Goal: Task Accomplishment & Management: Use online tool/utility

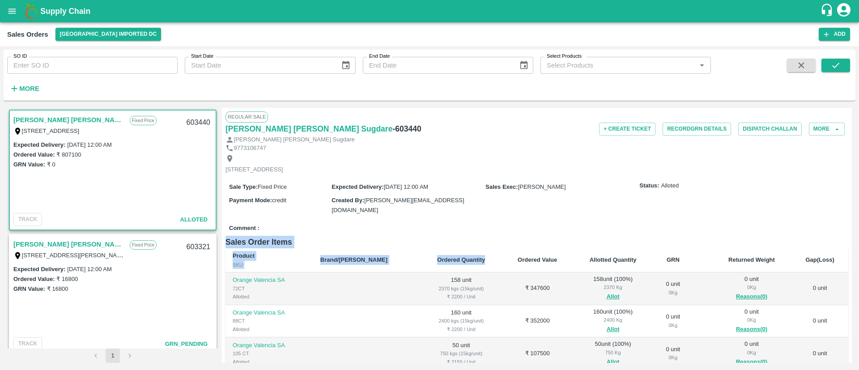
drag, startPoint x: 0, startPoint y: 0, endPoint x: 488, endPoint y: 224, distance: 537.1
click at [488, 224] on div "Regular Sale Nilesh Dinesh Sugdare - 603440 + Create Ticket Record GRN Details …" at bounding box center [537, 235] width 630 height 255
click at [461, 220] on div "Comment :" at bounding box center [536, 228] width 623 height 16
click at [10, 12] on icon "open drawer" at bounding box center [12, 11] width 10 height 10
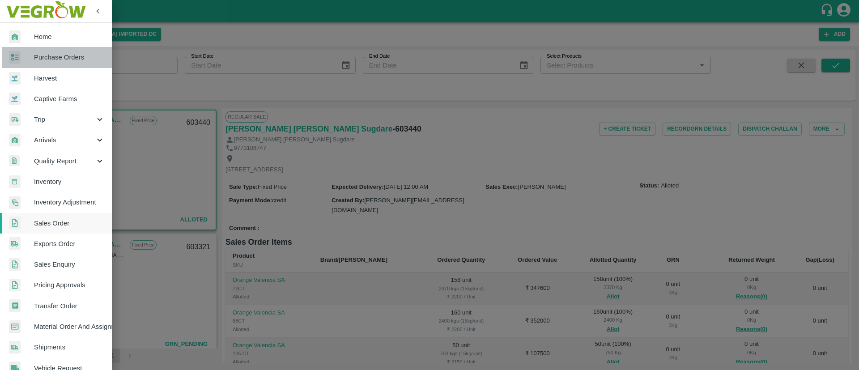
click at [64, 55] on span "Purchase Orders" at bounding box center [69, 57] width 71 height 10
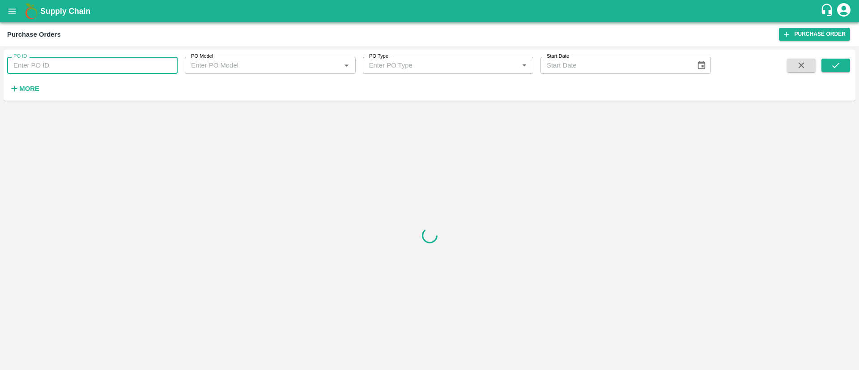
click at [93, 66] on input "PO ID" at bounding box center [92, 65] width 170 height 17
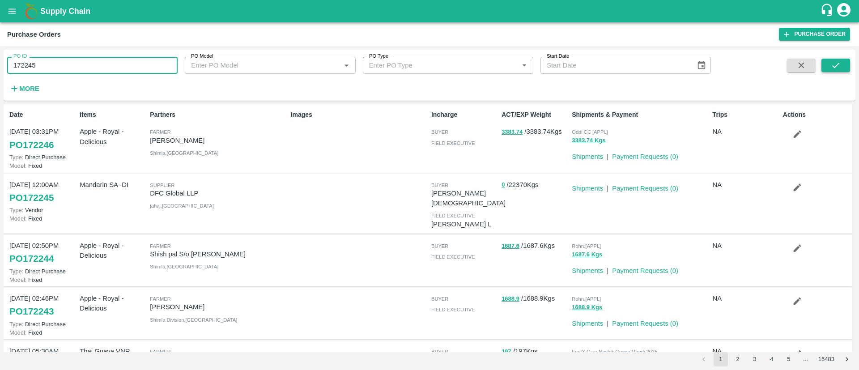
type input "172245"
click at [847, 65] on button "submit" at bounding box center [835, 65] width 29 height 13
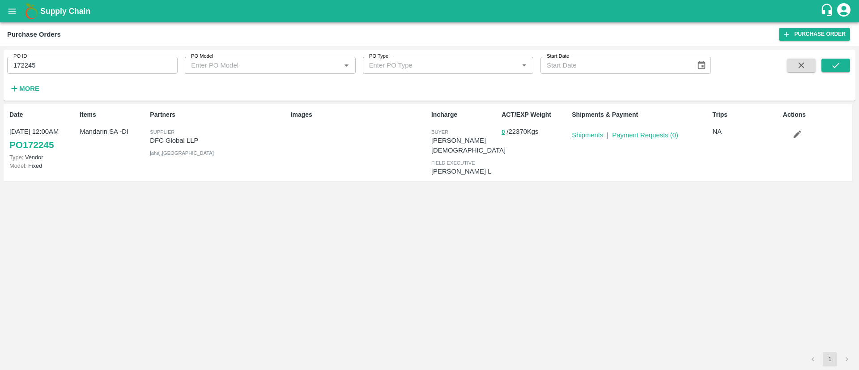
click at [595, 137] on link "Shipments" at bounding box center [587, 134] width 31 height 7
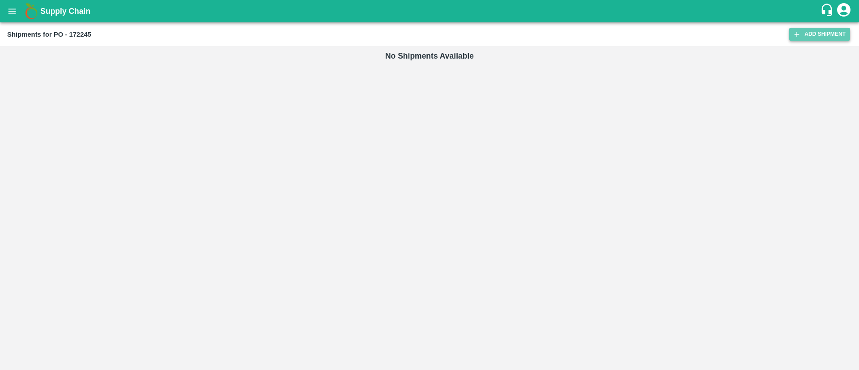
click at [817, 38] on link "Add Shipment" at bounding box center [819, 34] width 61 height 13
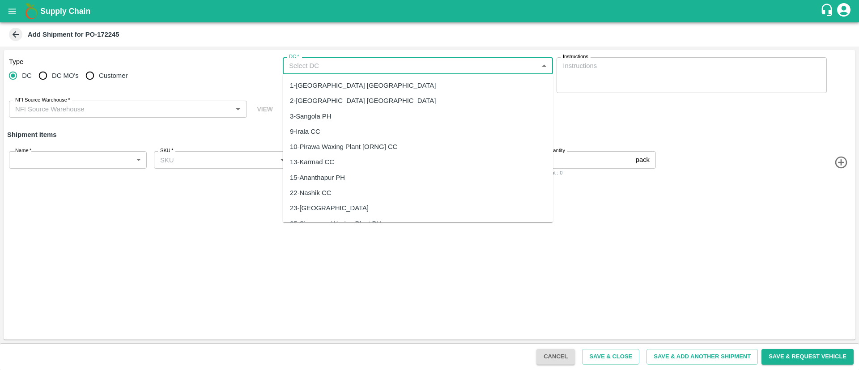
click at [360, 60] on input "DC   *" at bounding box center [410, 66] width 250 height 12
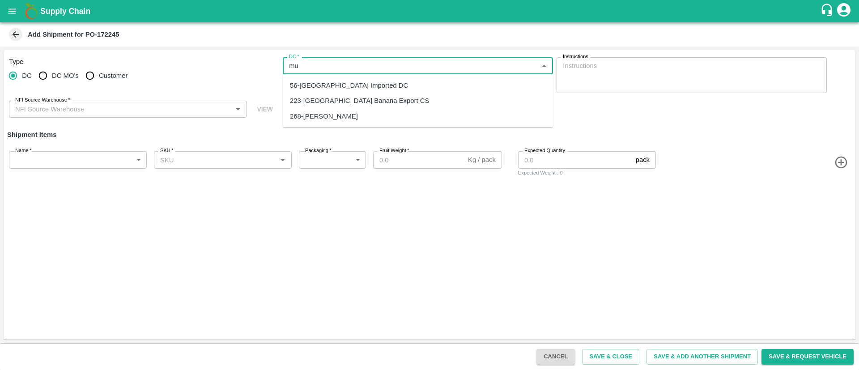
click at [348, 85] on div "56-[GEOGRAPHIC_DATA] Imported DC" at bounding box center [349, 85] width 118 height 10
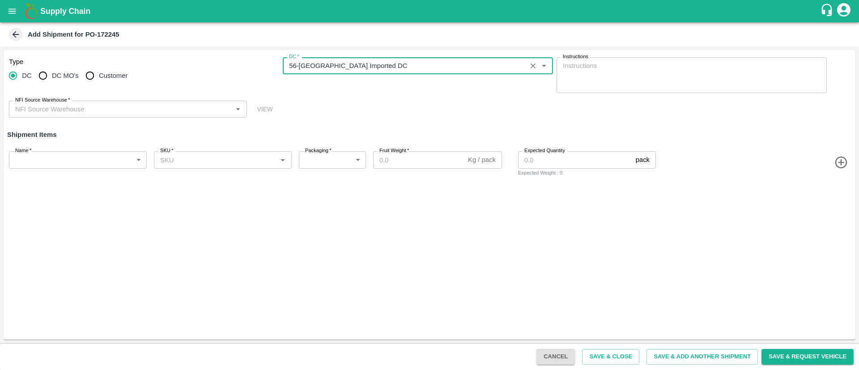
type input "56-[GEOGRAPHIC_DATA] Imported DC"
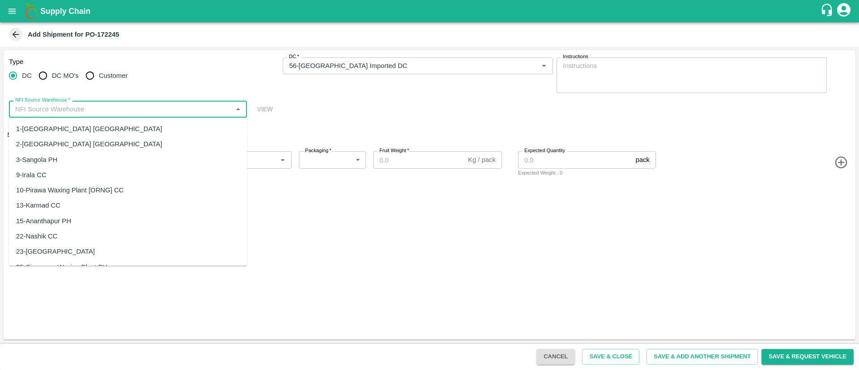
click at [121, 111] on input "NFI Source Warehouse   *" at bounding box center [121, 109] width 218 height 12
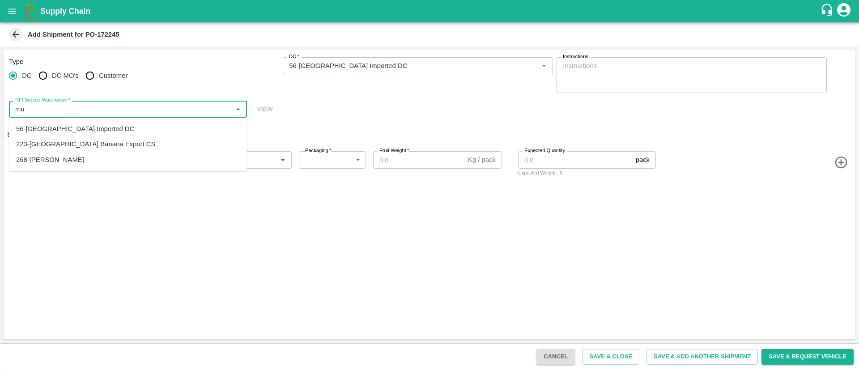
click at [88, 123] on div "56-Mumbai Imported DC" at bounding box center [128, 128] width 238 height 15
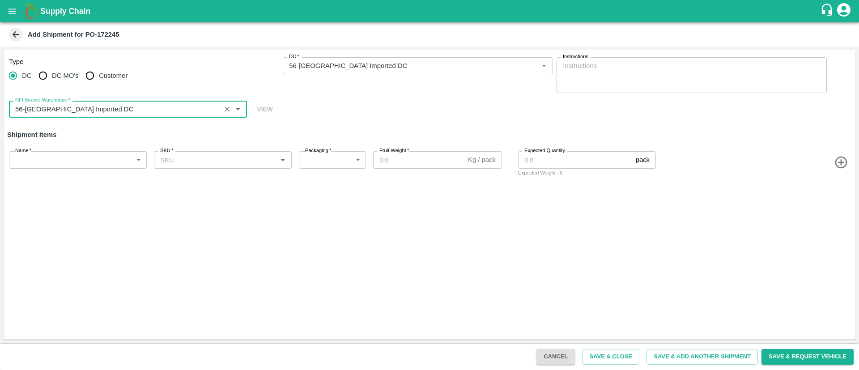
type input "56-Mumbai Imported DC"
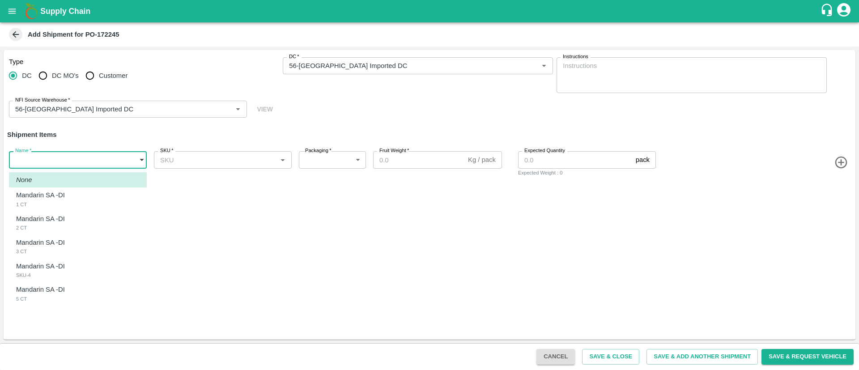
click at [85, 158] on body "Supply Chain Add Shipment for PO-172245 Type DC DC MO's Customer DC   * DC   * …" at bounding box center [429, 185] width 859 height 370
click at [69, 201] on div "Mandarin SA -DI 1 CT" at bounding box center [42, 199] width 53 height 18
type input "1956911"
type input "276"
type input "10"
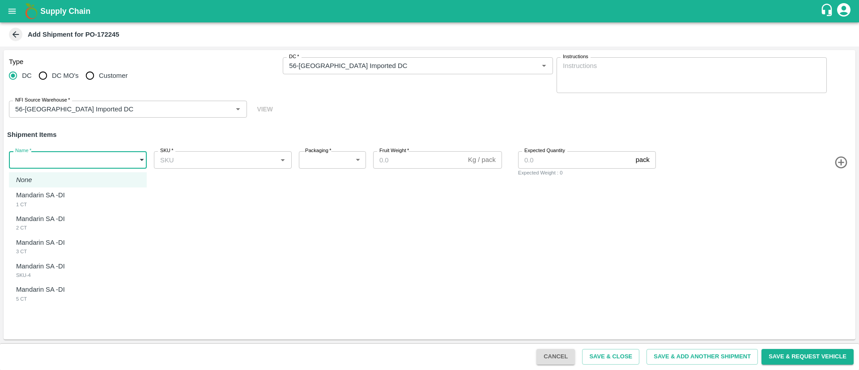
type input "336"
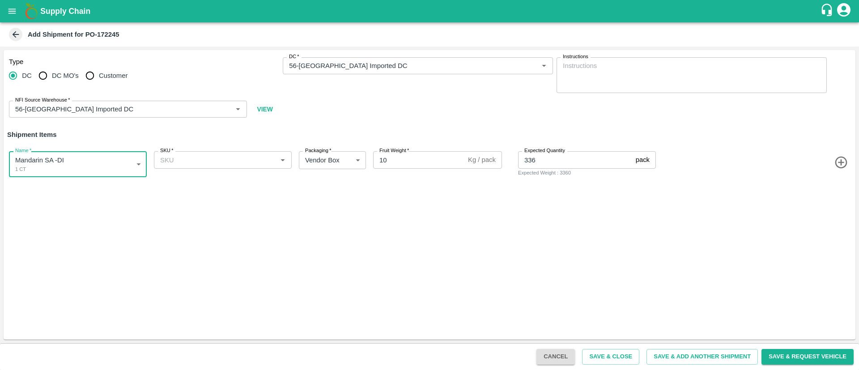
click at [196, 167] on div "SKU   *" at bounding box center [223, 159] width 138 height 17
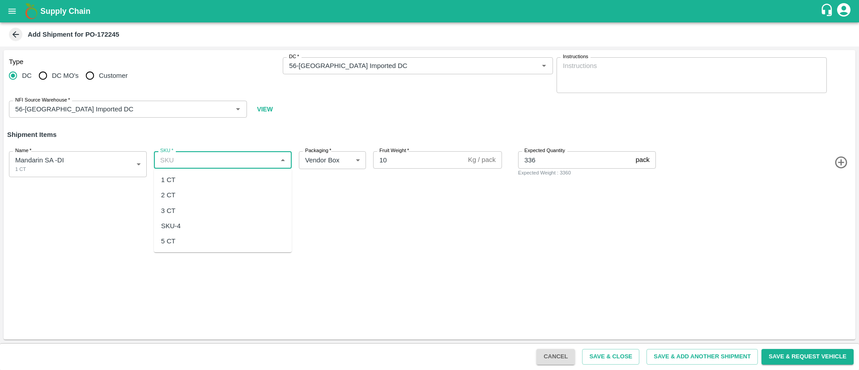
click at [195, 180] on div "1 CT" at bounding box center [223, 179] width 138 height 15
type input "1 CT"
click at [840, 165] on icon "button" at bounding box center [840, 163] width 12 height 12
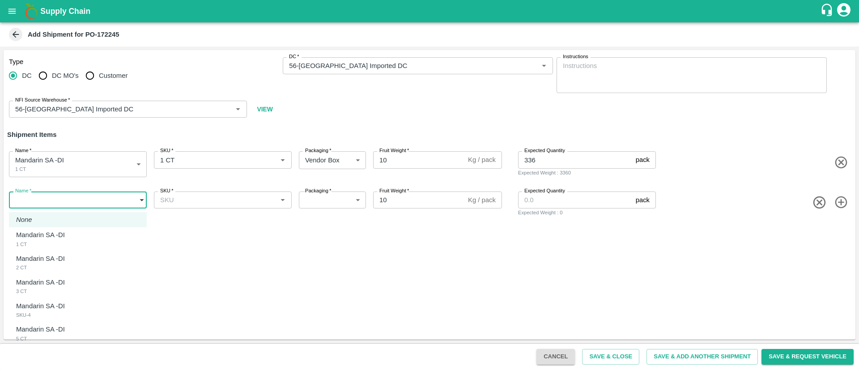
click at [80, 203] on body "Supply Chain Add Shipment for PO-172245 Type DC DC MO's Customer DC   * DC   * …" at bounding box center [429, 185] width 859 height 370
click at [69, 264] on div "Mandarin SA -DI 2 CT" at bounding box center [42, 263] width 53 height 18
type input "1956912"
type input "276"
type input "446"
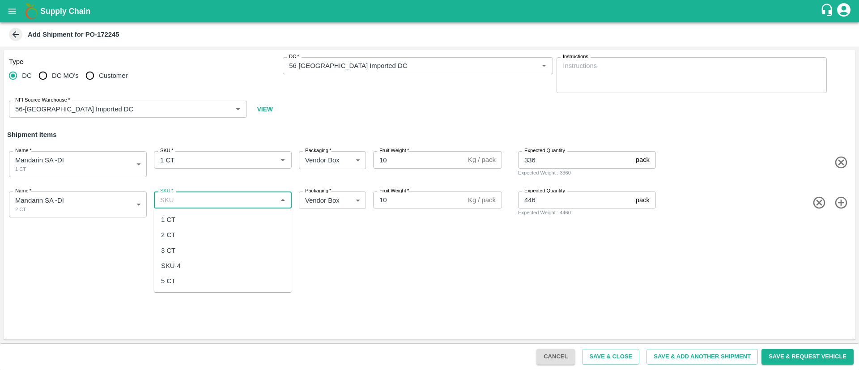
click at [197, 202] on input "SKU   *" at bounding box center [216, 200] width 118 height 12
click at [187, 237] on div "2 CT" at bounding box center [223, 234] width 138 height 15
type input "2 CT"
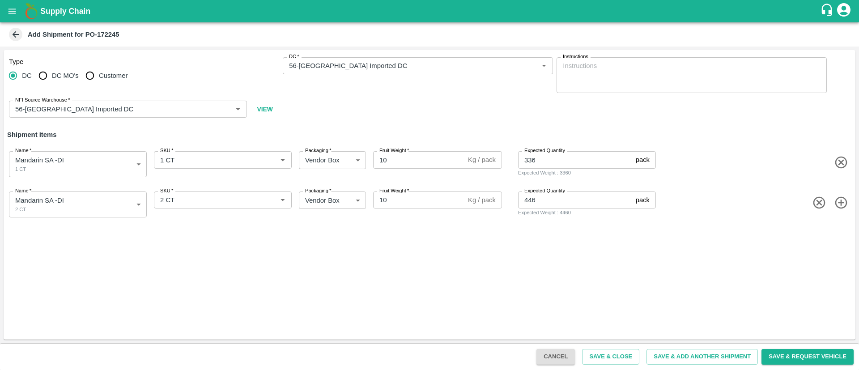
click at [842, 207] on icon "button" at bounding box center [841, 202] width 15 height 15
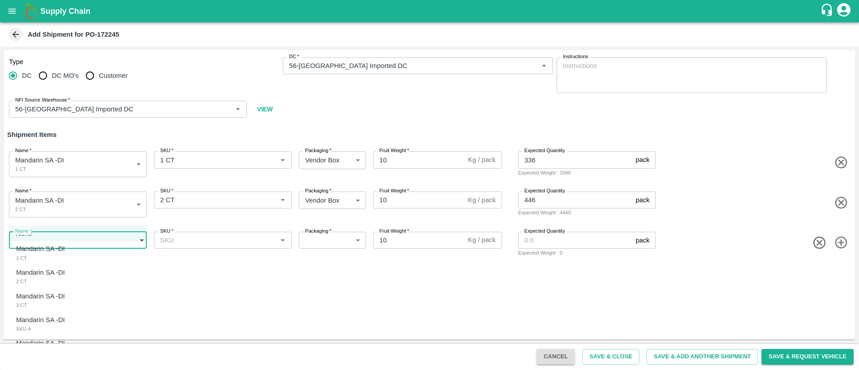
click at [59, 238] on body "Supply Chain Add Shipment for PO-172245 Type DC DC MO's Customer DC   * DC   * …" at bounding box center [429, 185] width 859 height 370
click at [65, 294] on div "Mandarin SA -DI" at bounding box center [42, 296] width 53 height 10
type input "1956913"
type input "276"
type input "338"
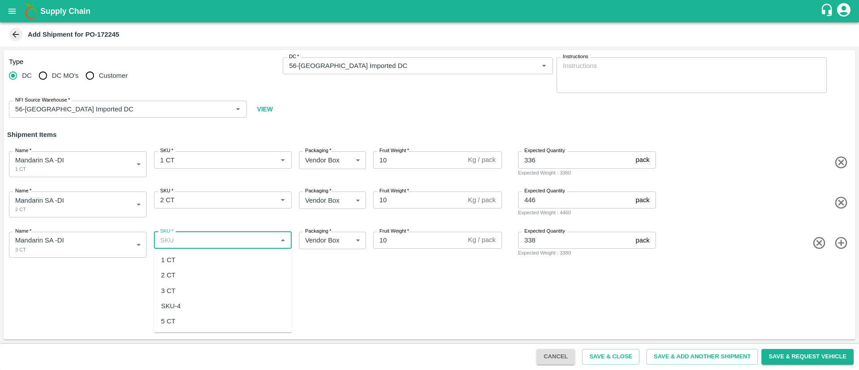
click at [214, 245] on input "SKU   *" at bounding box center [216, 240] width 118 height 12
click at [175, 289] on div "3 CT" at bounding box center [168, 291] width 14 height 10
type input "3 CT"
click at [847, 241] on icon "button" at bounding box center [841, 243] width 15 height 15
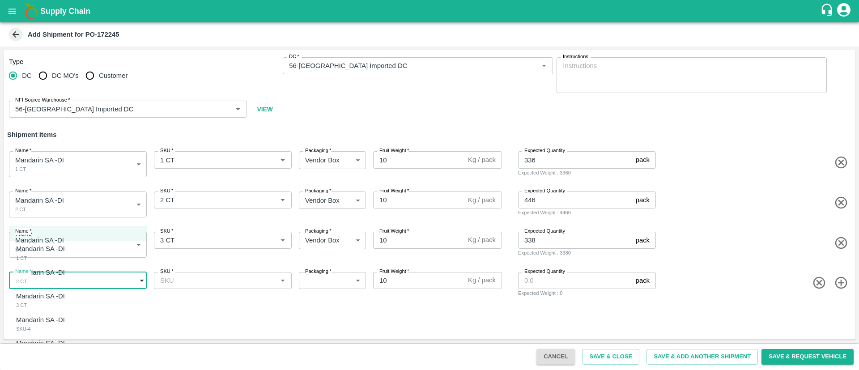
click at [96, 281] on body "Supply Chain Add Shipment for PO-172245 Type DC DC MO's Customer DC   * DC   * …" at bounding box center [429, 185] width 859 height 370
click at [69, 322] on div "Mandarin SA -DI SKU-4" at bounding box center [42, 324] width 53 height 18
type input "1956914"
type input "276"
type input "893"
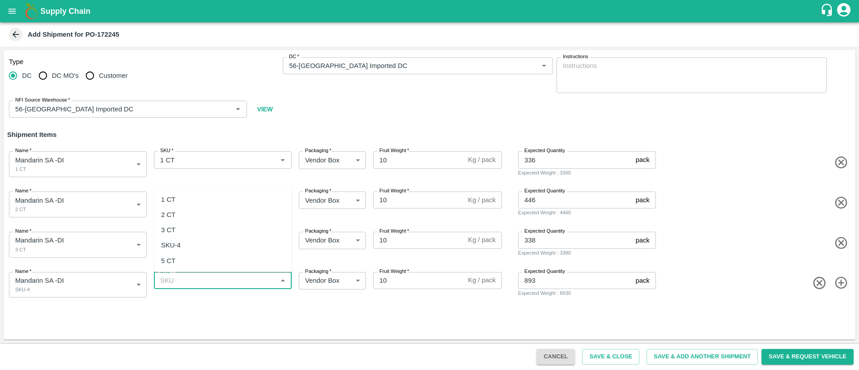
click at [201, 280] on input "SKU   *" at bounding box center [216, 281] width 118 height 12
click at [178, 241] on div "SKU-4" at bounding box center [171, 245] width 20 height 10
type input "SKU-4"
click at [842, 281] on icon "button" at bounding box center [841, 282] width 15 height 15
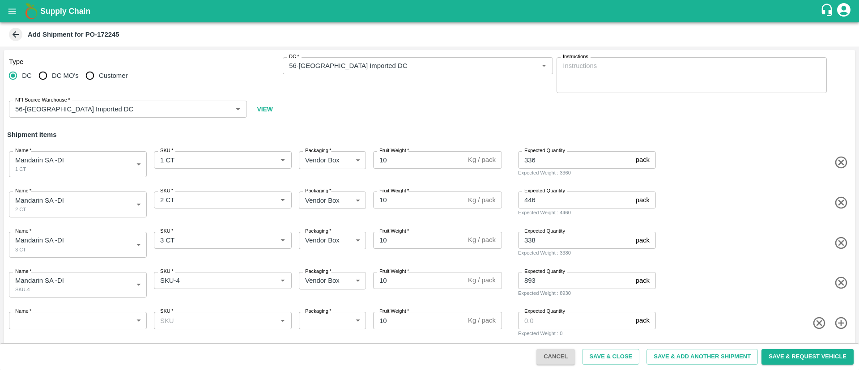
scroll to position [5, 0]
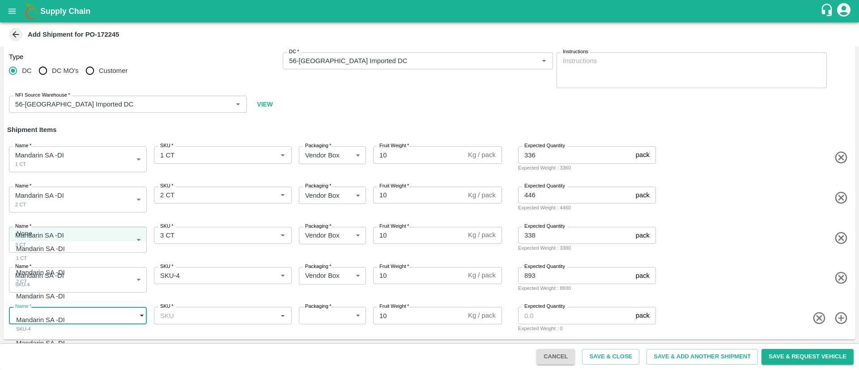
click at [104, 317] on body "Supply Chain Add Shipment for PO-172245 Type DC DC MO's Customer DC   * DC   * …" at bounding box center [429, 185] width 859 height 370
click at [64, 347] on p "Mandarin SA -DI" at bounding box center [40, 343] width 49 height 10
type input "1956915"
type input "276"
type input "224"
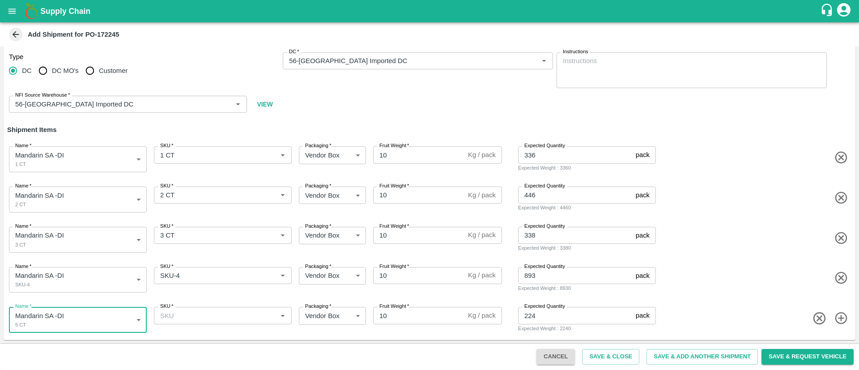
click at [233, 315] on input "SKU   *" at bounding box center [216, 315] width 118 height 12
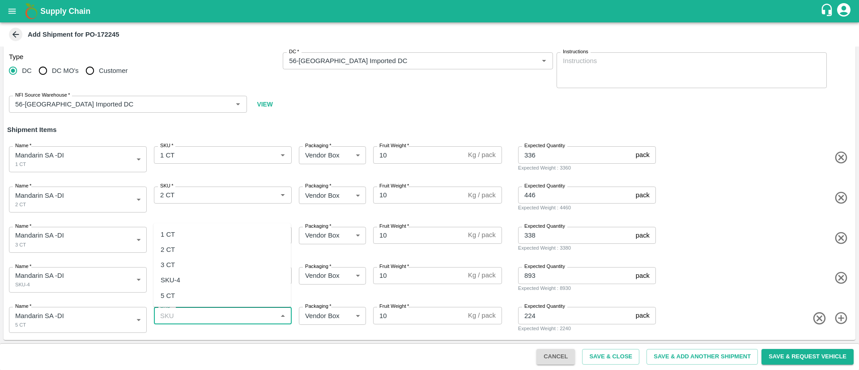
click at [181, 293] on div "5 CT" at bounding box center [221, 295] width 137 height 15
type input "5 CT"
click at [667, 100] on div "Type DC DC MO's Customer DC   * DC   * Instructions x Instructions NFI Source W…" at bounding box center [429, 82] width 851 height 75
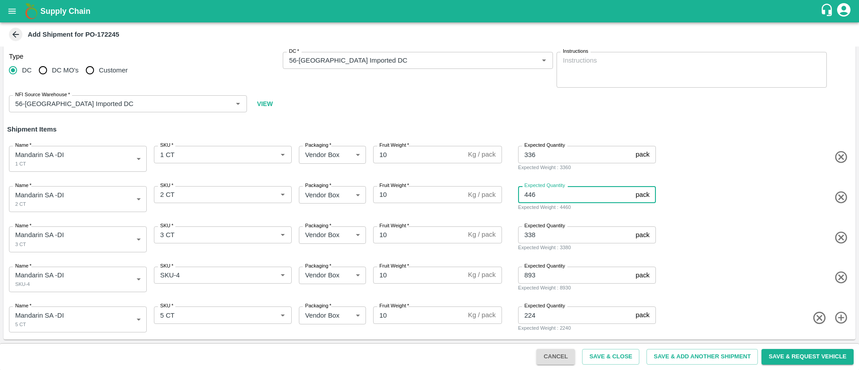
click at [554, 191] on input "446" at bounding box center [575, 194] width 114 height 17
type input "449"
click at [727, 231] on span at bounding box center [754, 237] width 194 height 15
click at [607, 357] on button "Save & Close" at bounding box center [610, 357] width 57 height 16
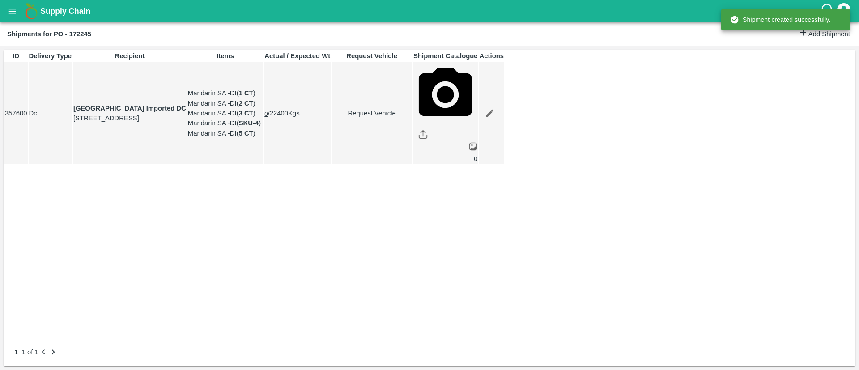
click at [6, 10] on button "open drawer" at bounding box center [12, 11] width 21 height 21
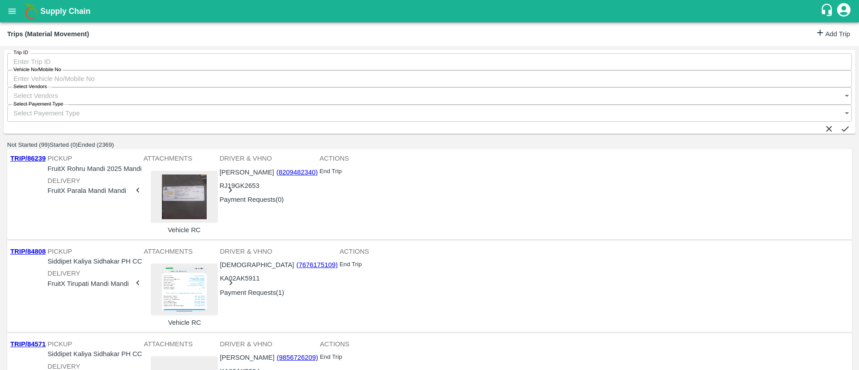
click at [820, 39] on link "Add Trip" at bounding box center [832, 34] width 35 height 13
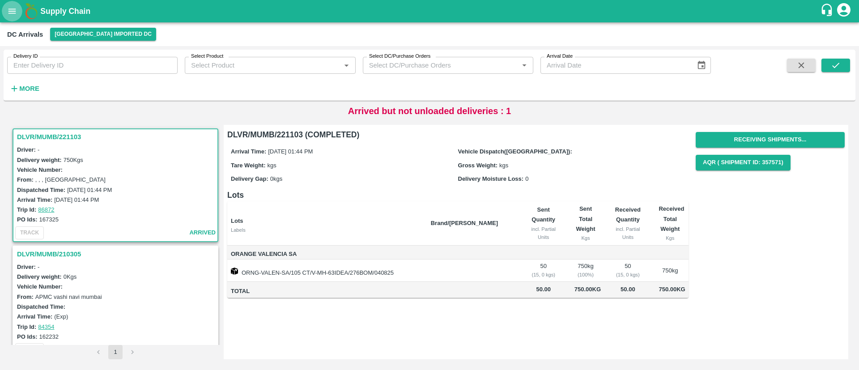
click at [8, 4] on button "open drawer" at bounding box center [12, 11] width 21 height 21
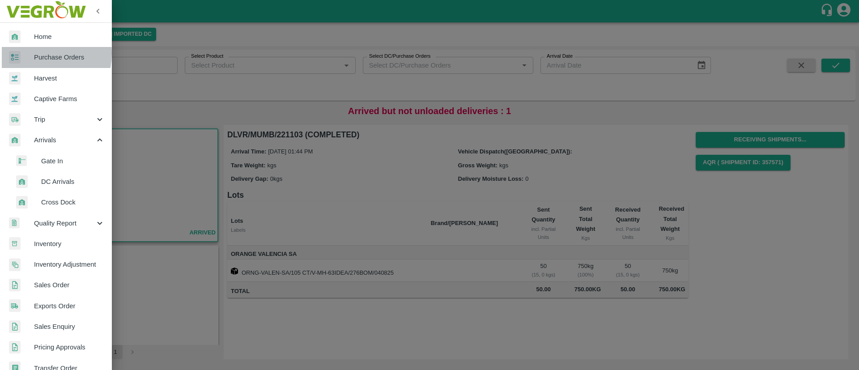
click at [38, 53] on span "Purchase Orders" at bounding box center [69, 57] width 71 height 10
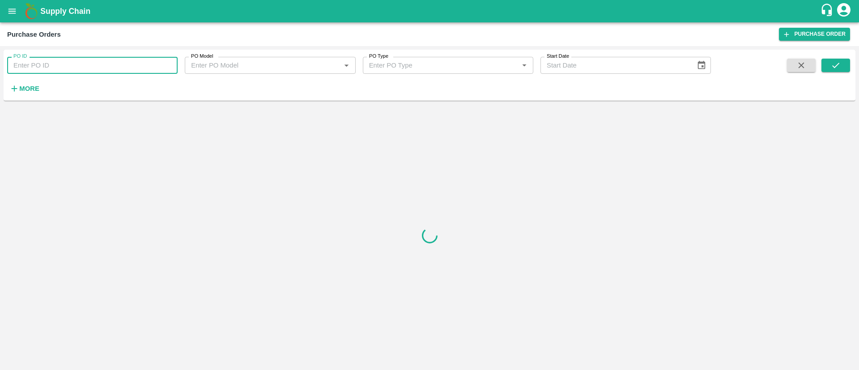
click at [73, 62] on input "PO ID" at bounding box center [92, 65] width 170 height 17
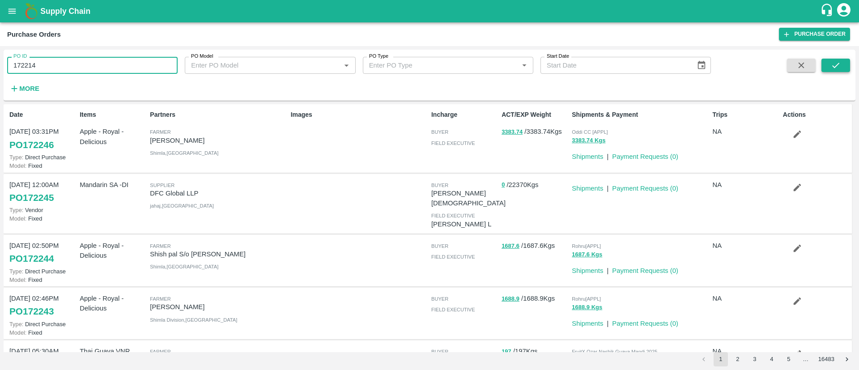
type input "172214"
click at [838, 69] on icon "submit" at bounding box center [835, 65] width 10 height 10
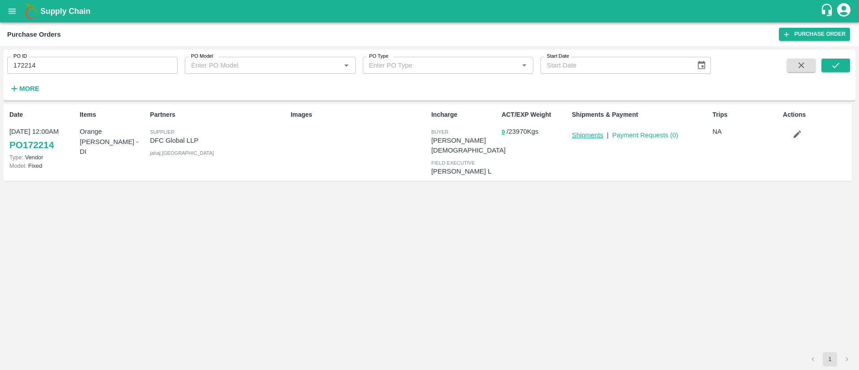
click at [589, 134] on link "Shipments" at bounding box center [587, 134] width 31 height 7
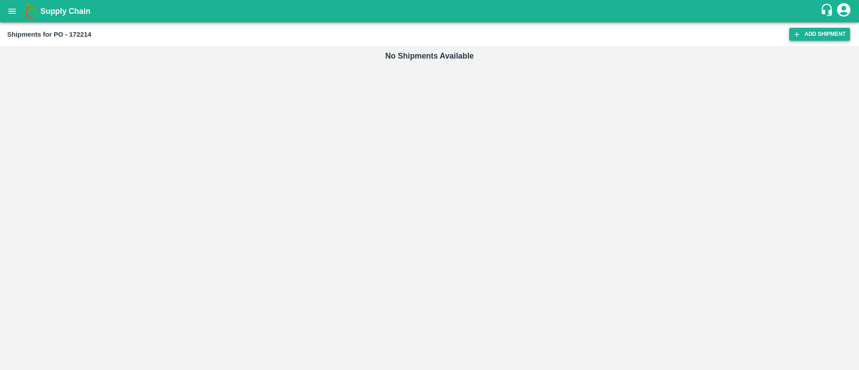
click at [800, 36] on icon at bounding box center [796, 34] width 8 height 8
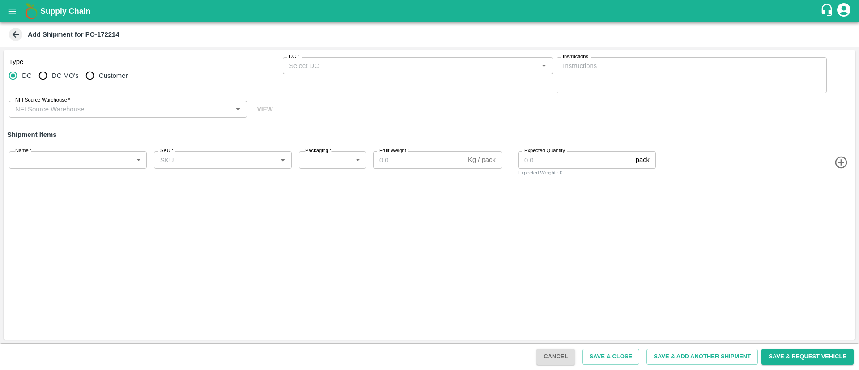
click at [318, 65] on input "DC   *" at bounding box center [410, 66] width 250 height 12
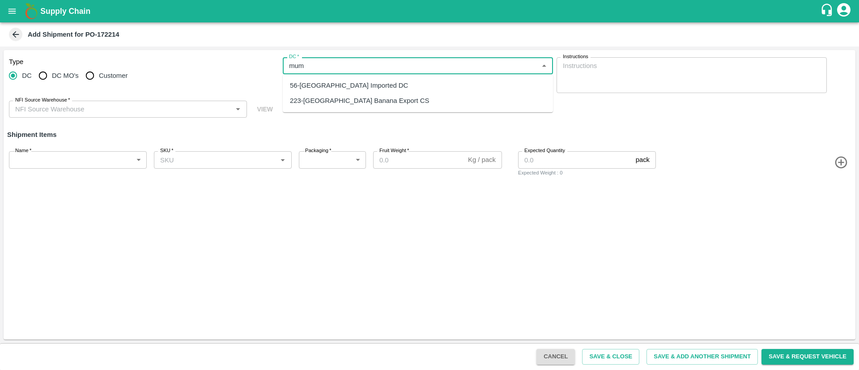
click at [363, 91] on div "56-[GEOGRAPHIC_DATA] Imported DC" at bounding box center [418, 85] width 270 height 15
type input "56-[GEOGRAPHIC_DATA] Imported DC"
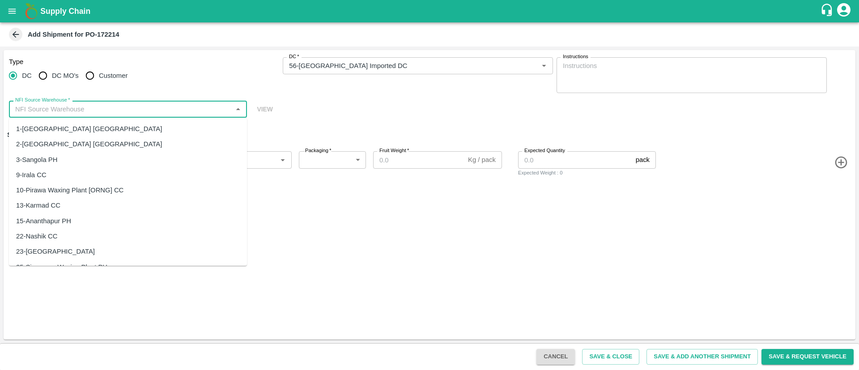
click at [138, 108] on input "NFI Source Warehouse   *" at bounding box center [121, 109] width 218 height 12
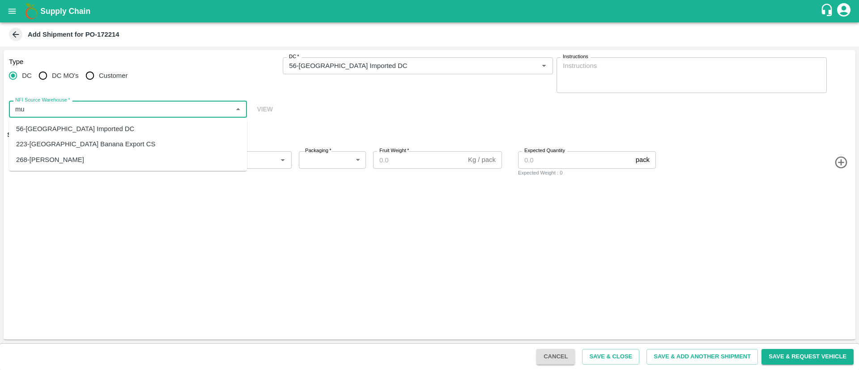
click at [91, 127] on div "56-Mumbai Imported DC" at bounding box center [128, 128] width 238 height 15
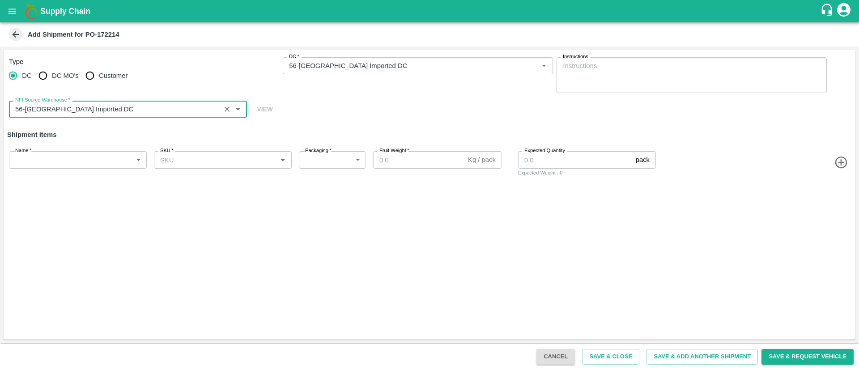
type input "56-Mumbai Imported DC"
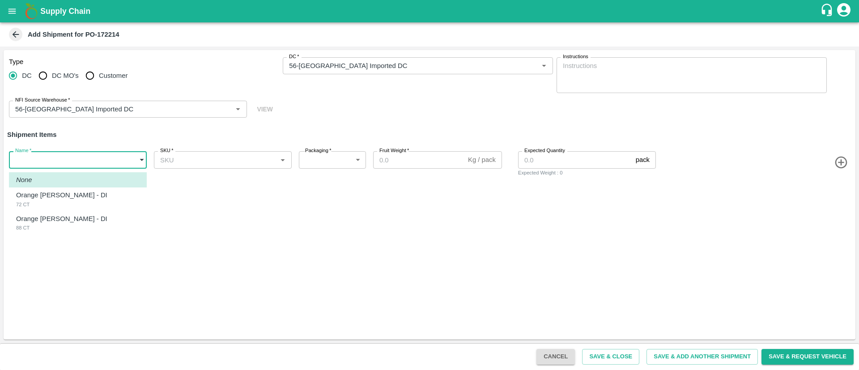
click at [51, 155] on body "Supply Chain Add Shipment for PO-172214 Type DC DC MO's Customer DC   * DC   * …" at bounding box center [429, 185] width 859 height 370
click at [71, 196] on p "Orange [PERSON_NAME] - DI" at bounding box center [61, 195] width 91 height 10
type input "1956086"
type input "276"
type input "15"
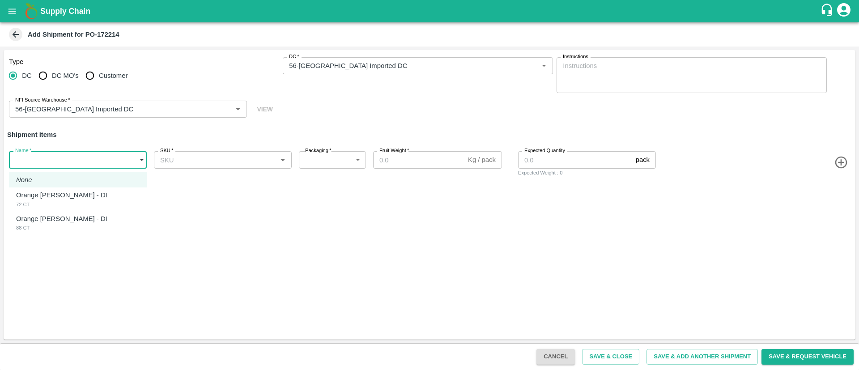
type input "879"
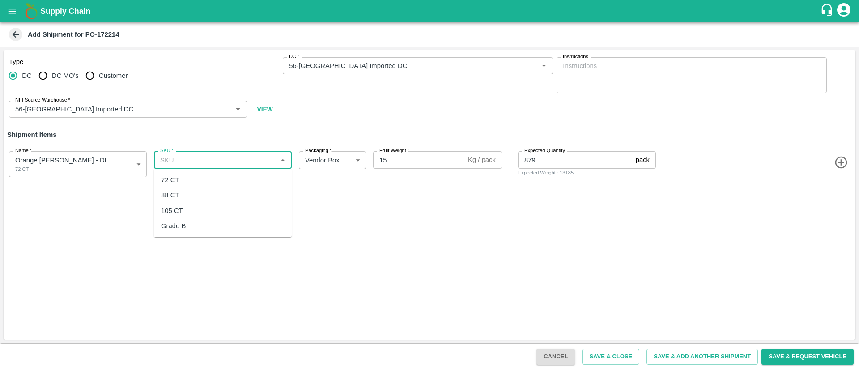
click at [204, 158] on input "SKU   *" at bounding box center [216, 160] width 118 height 12
click at [186, 178] on div "72 CT" at bounding box center [223, 179] width 138 height 15
type input "72 CT"
click at [839, 162] on icon "button" at bounding box center [840, 163] width 12 height 12
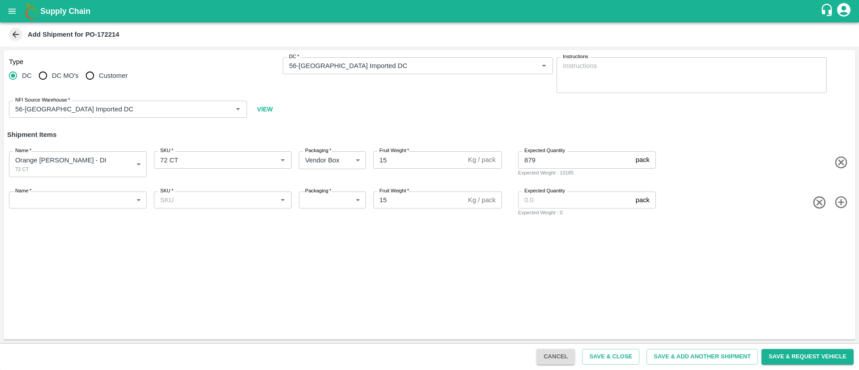
click at [62, 196] on body "Supply Chain Add Shipment for PO-172214 Type DC DC MO's Customer DC   * DC   * …" at bounding box center [429, 185] width 859 height 370
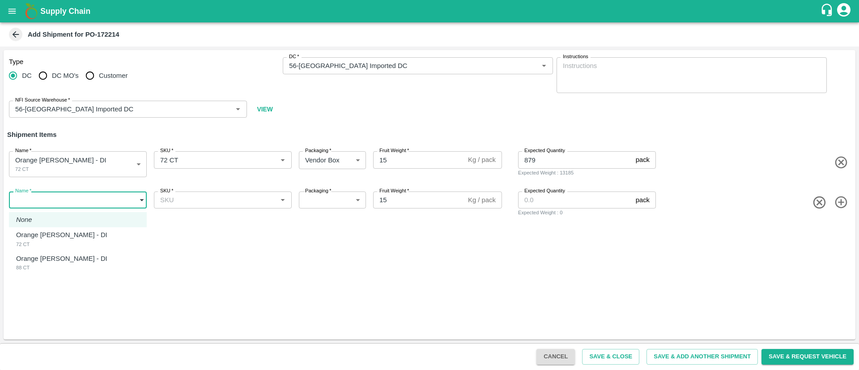
click at [69, 262] on p "Orange [PERSON_NAME] - DI" at bounding box center [61, 259] width 91 height 10
type input "1956087"
type input "276"
type input "719"
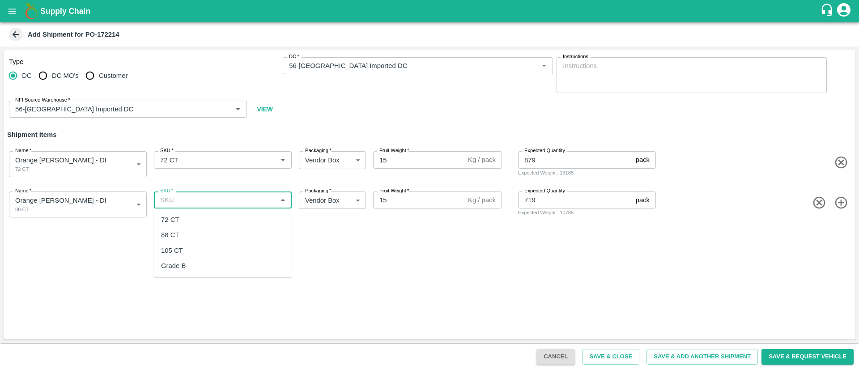
click at [210, 200] on input "SKU   *" at bounding box center [216, 200] width 118 height 12
click at [199, 236] on div "88 CT" at bounding box center [223, 234] width 138 height 15
type input "88 CT"
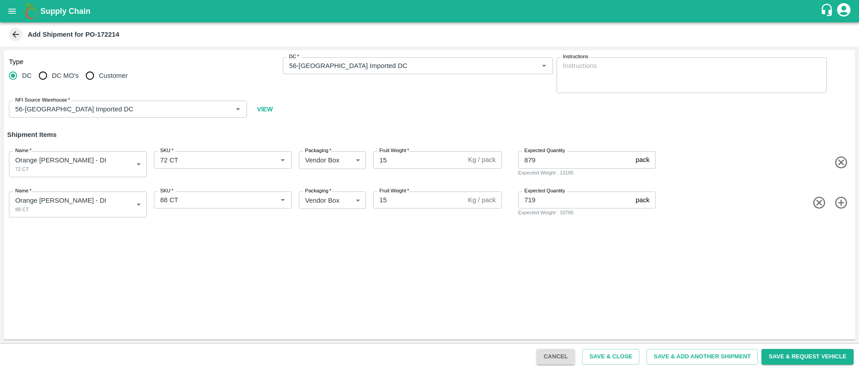
click at [405, 279] on div "Type DC DC MO's Customer DC   * DC   * Instructions x Instructions NFI Source W…" at bounding box center [429, 194] width 851 height 289
click at [602, 352] on button "Save & Close" at bounding box center [610, 357] width 57 height 16
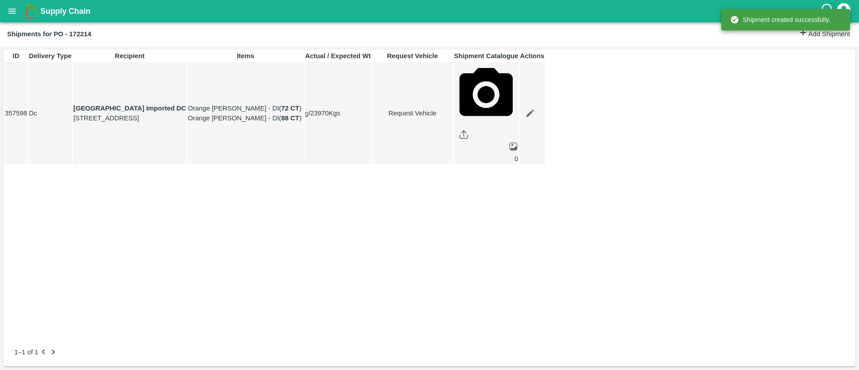
click at [13, 13] on icon "open drawer" at bounding box center [12, 10] width 8 height 5
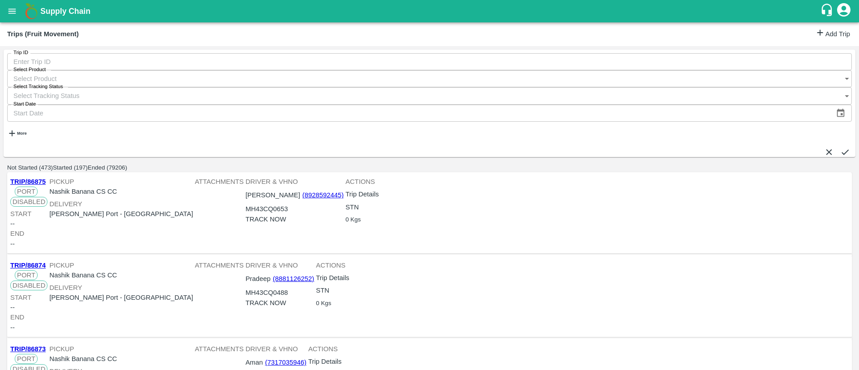
click at [829, 29] on link "Add Trip" at bounding box center [832, 34] width 35 height 13
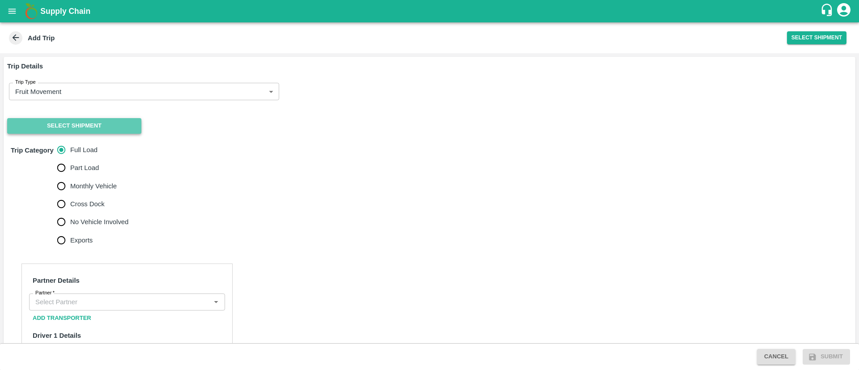
click at [80, 129] on button "Select Shipment" at bounding box center [74, 126] width 134 height 16
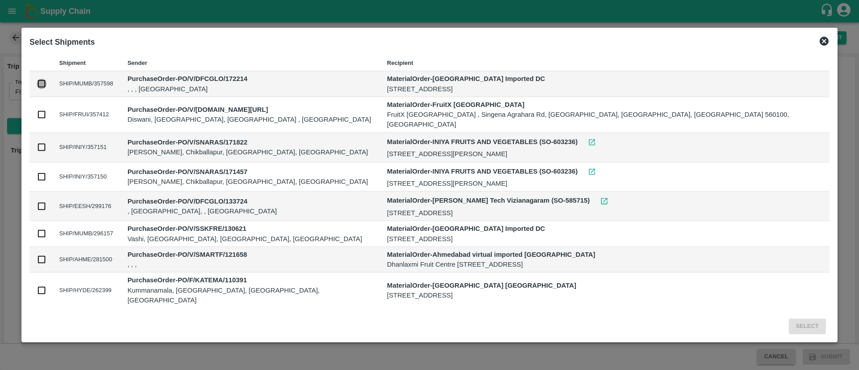
click at [47, 85] on input "checkbox" at bounding box center [42, 84] width 10 height 10
checkbox input "true"
click at [788, 321] on button "Select" at bounding box center [806, 326] width 37 height 16
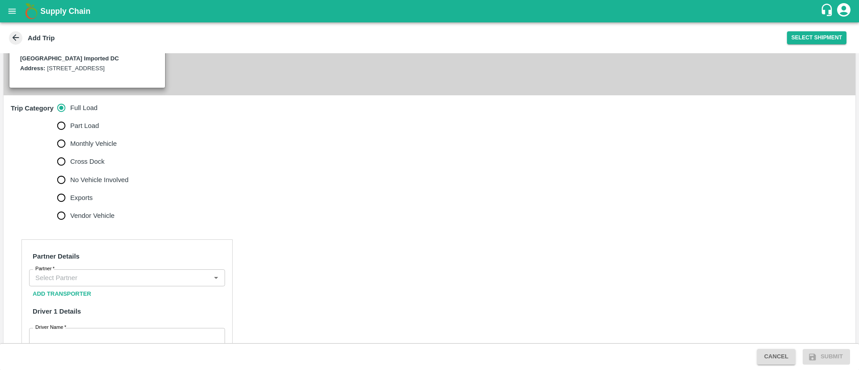
scroll to position [219, 0]
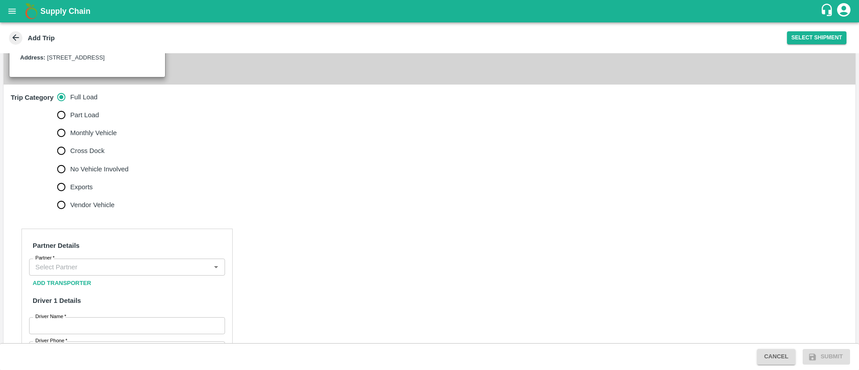
click at [105, 174] on span "No Vehicle Involved" at bounding box center [99, 169] width 58 height 10
click at [70, 178] on input "No Vehicle Involved" at bounding box center [61, 169] width 18 height 18
radio input "true"
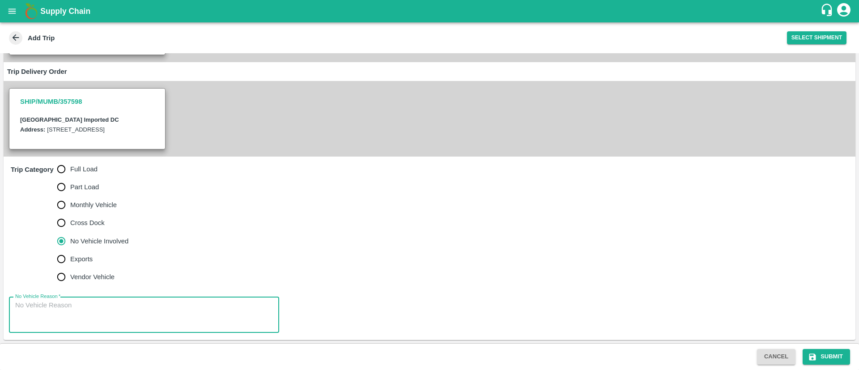
click at [90, 307] on textarea "No Vehicle Reason   *" at bounding box center [144, 315] width 258 height 28
type textarea "NA"
click at [819, 353] on button "Submit" at bounding box center [825, 357] width 47 height 16
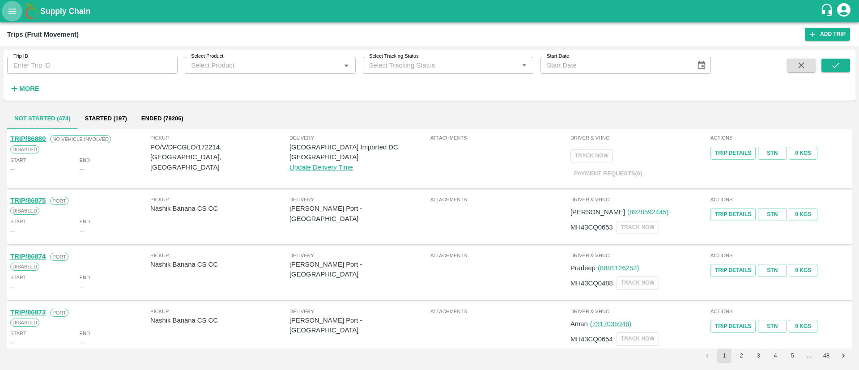
click at [15, 13] on icon "open drawer" at bounding box center [12, 11] width 10 height 10
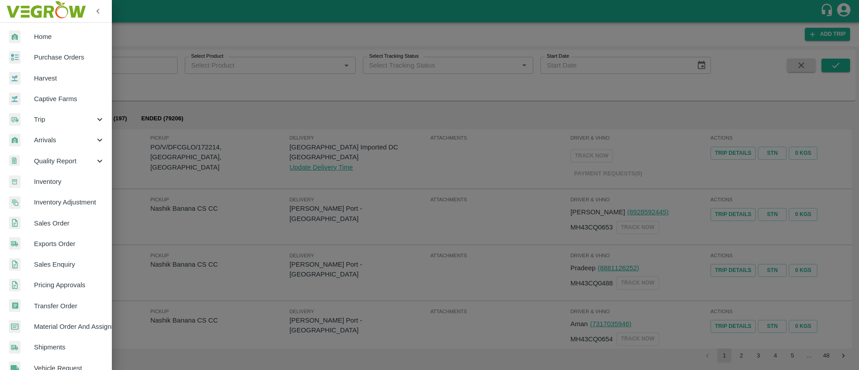
click at [66, 59] on span "Purchase Orders" at bounding box center [69, 57] width 71 height 10
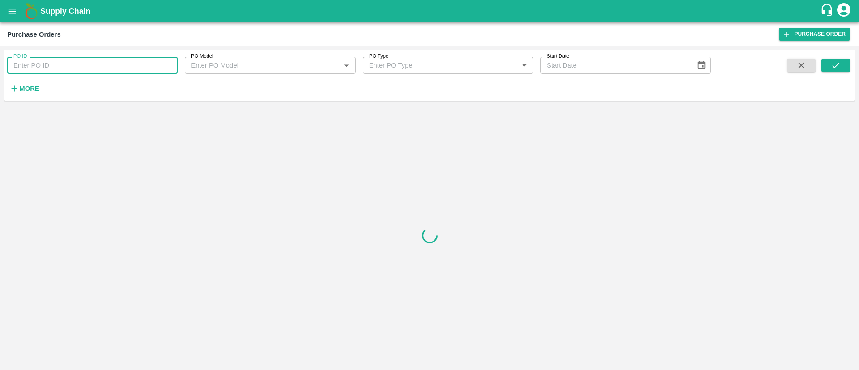
click at [86, 68] on input "PO ID" at bounding box center [92, 65] width 170 height 17
type input "172214"
click at [832, 65] on icon "submit" at bounding box center [835, 65] width 10 height 10
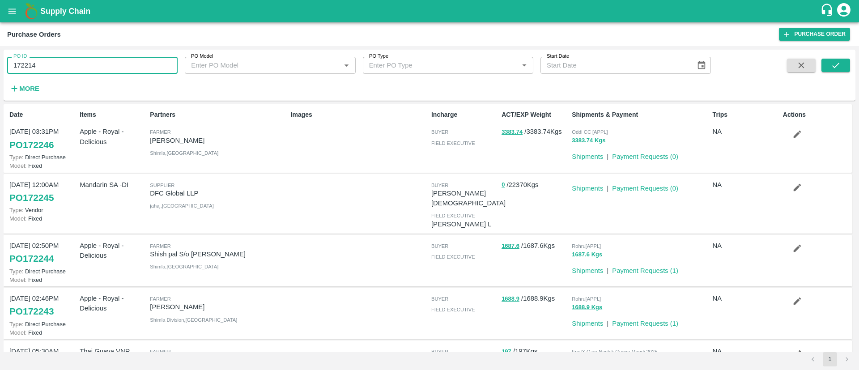
click at [97, 60] on input "172214" at bounding box center [92, 65] width 170 height 17
click at [833, 64] on icon "submit" at bounding box center [835, 65] width 10 height 10
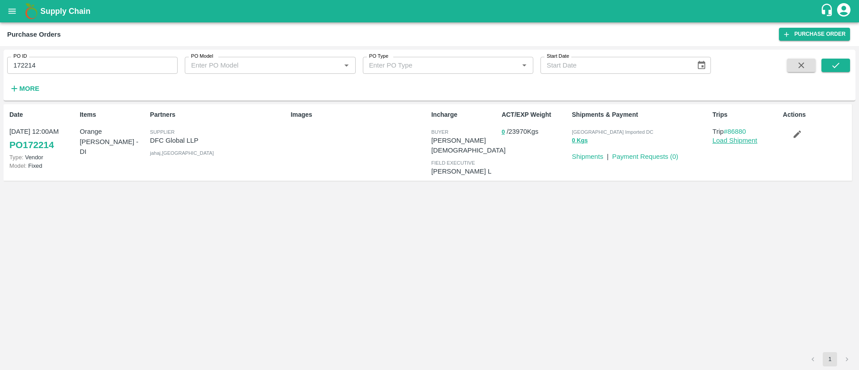
click at [732, 138] on link "Load Shipment" at bounding box center [734, 140] width 45 height 7
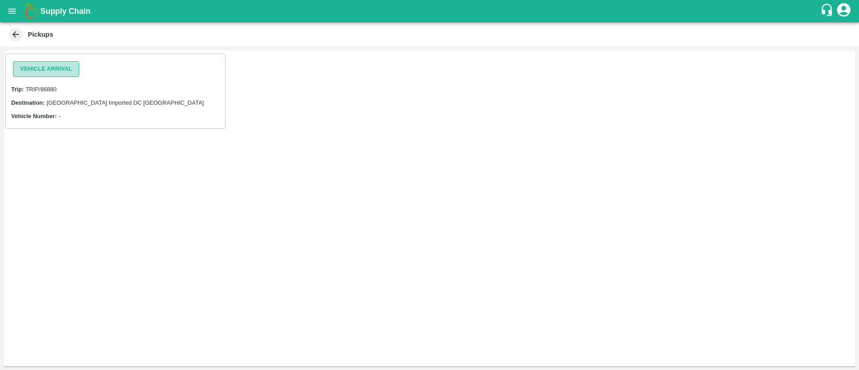
click at [68, 69] on button "Vehicle Arrival" at bounding box center [46, 69] width 66 height 16
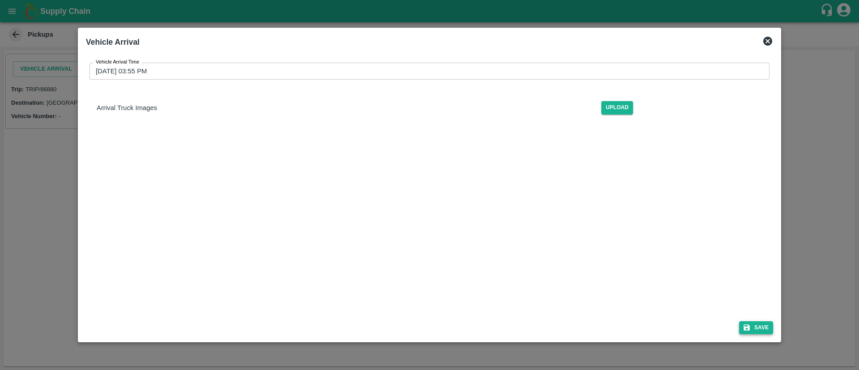
click at [753, 323] on button "Save" at bounding box center [756, 327] width 34 height 13
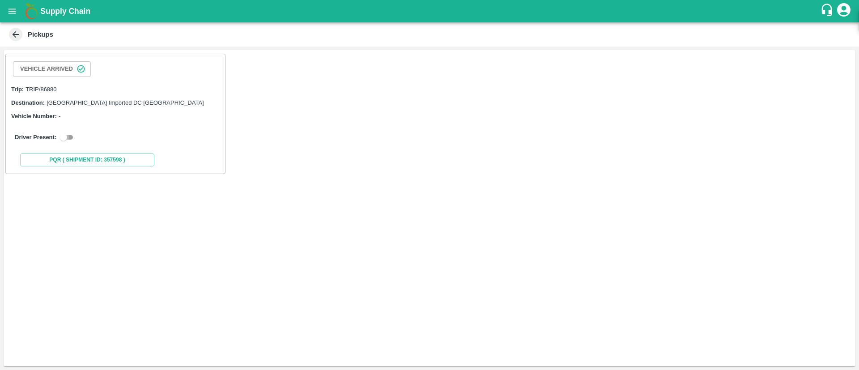
click at [64, 136] on input "checkbox" at bounding box center [63, 137] width 32 height 11
checkbox input "true"
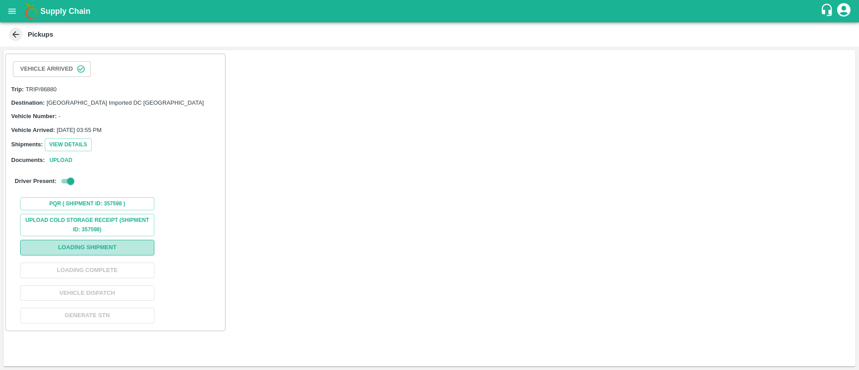
click at [99, 247] on button "Loading Shipment" at bounding box center [87, 248] width 134 height 16
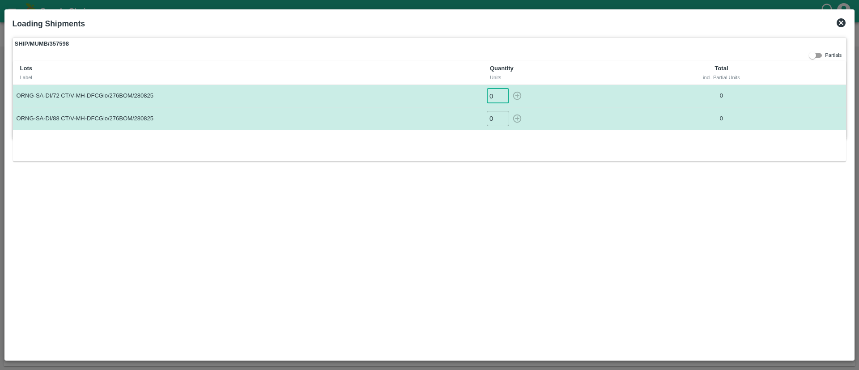
click at [489, 93] on input "0" at bounding box center [498, 96] width 22 height 15
type input "879"
click at [495, 121] on input "0" at bounding box center [498, 118] width 22 height 15
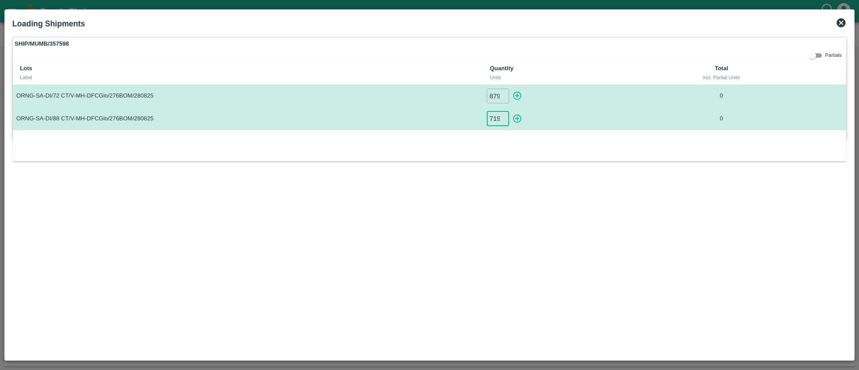
scroll to position [0, 1]
type input "719"
click at [512, 159] on div "Lots Label Quantity Units Total incl. Partial Units ORNG-SA-DI/72 CT/V-MH-DFCGl…" at bounding box center [429, 111] width 833 height 101
click at [516, 96] on icon "button" at bounding box center [517, 96] width 10 height 10
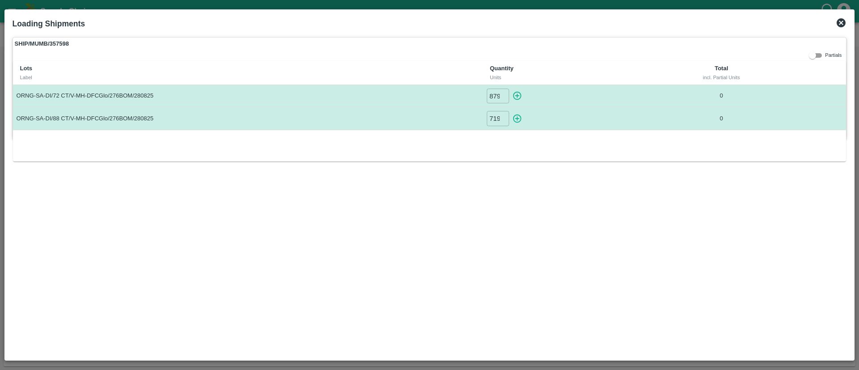
type input "0"
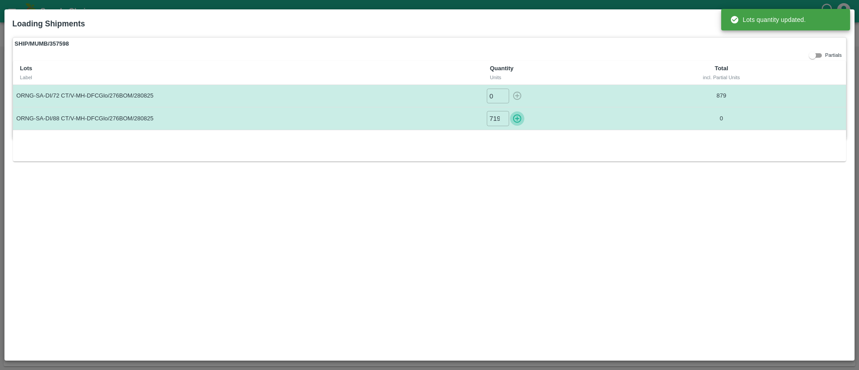
click at [517, 118] on icon "button" at bounding box center [517, 118] width 8 height 8
type input "0"
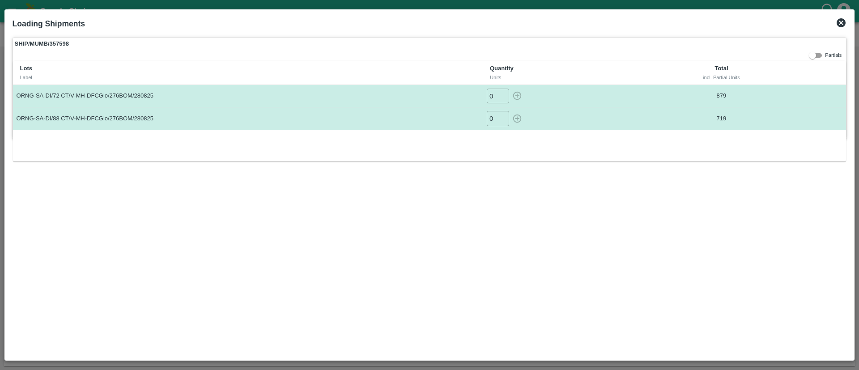
click at [843, 20] on icon at bounding box center [840, 22] width 9 height 9
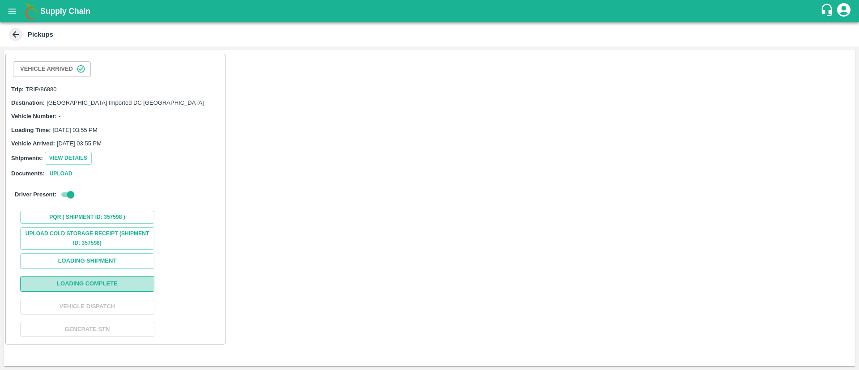
click at [119, 284] on button "Loading Complete" at bounding box center [87, 284] width 134 height 16
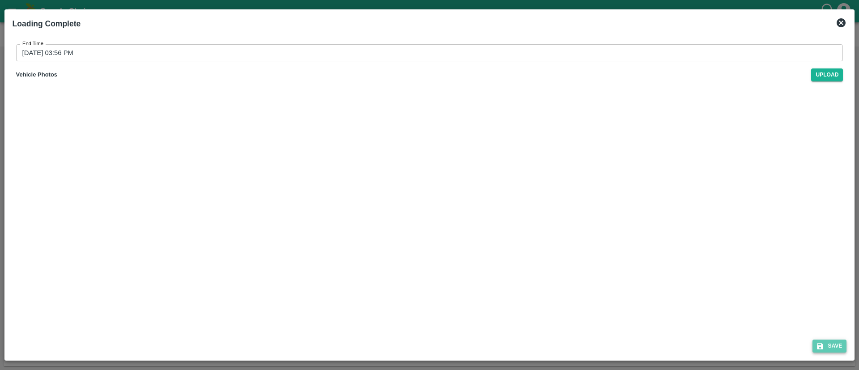
click at [829, 351] on button "Save" at bounding box center [829, 345] width 34 height 13
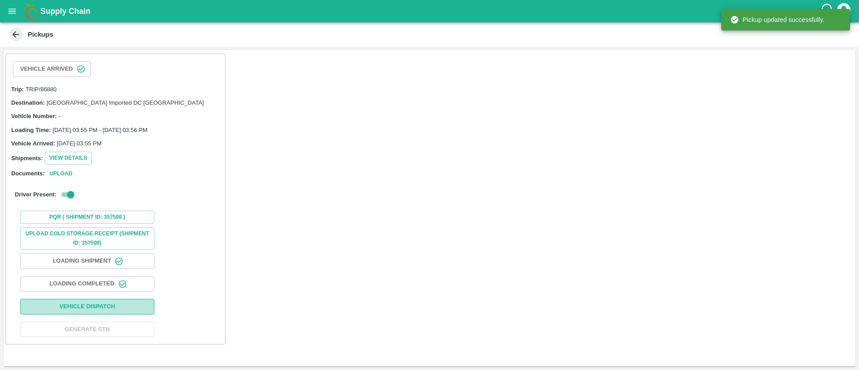
click at [102, 310] on button "Vehicle Dispatch" at bounding box center [87, 307] width 134 height 16
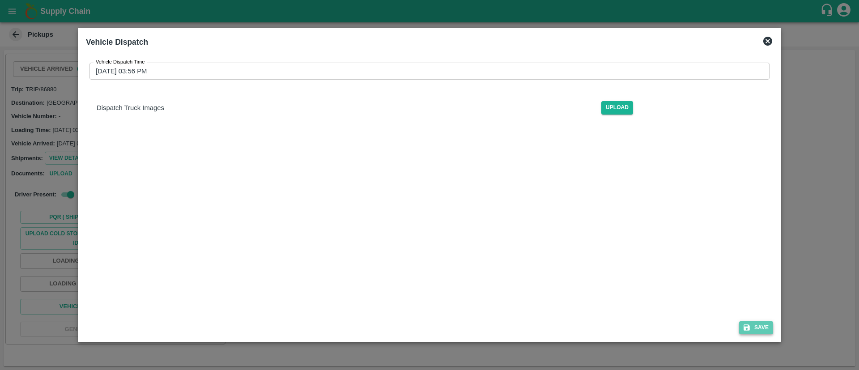
click at [749, 325] on icon "submit" at bounding box center [746, 328] width 6 height 6
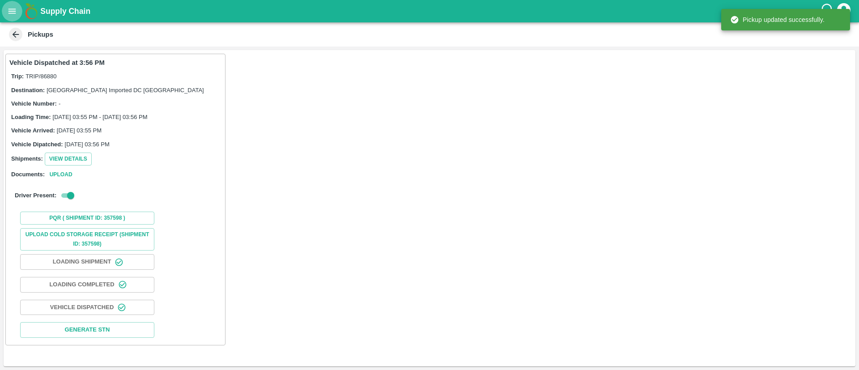
click at [12, 13] on icon "open drawer" at bounding box center [12, 10] width 8 height 5
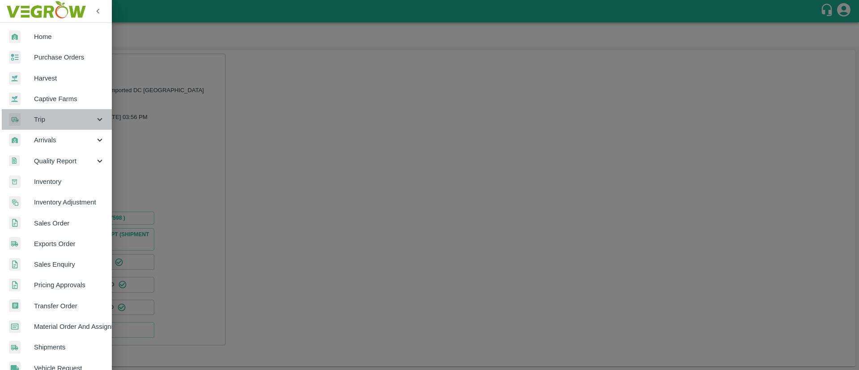
click at [68, 114] on span "Trip" at bounding box center [64, 119] width 61 height 10
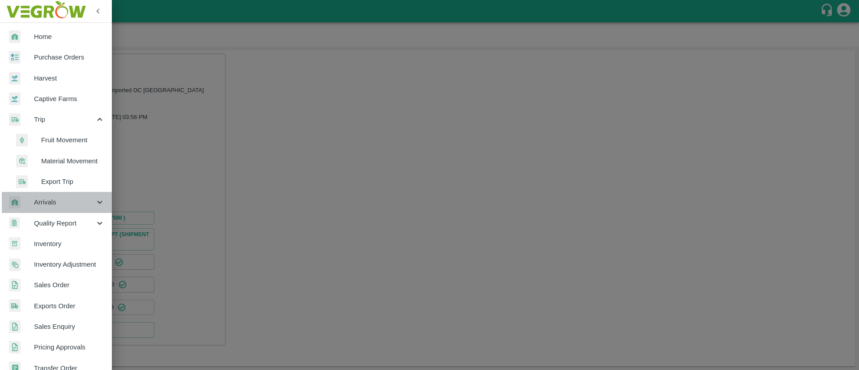
click at [56, 196] on div "Arrivals" at bounding box center [56, 202] width 112 height 21
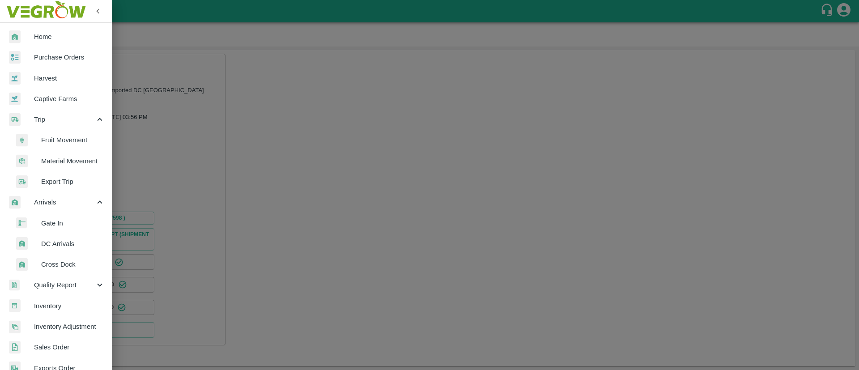
click at [57, 239] on span "DC Arrivals" at bounding box center [73, 244] width 64 height 10
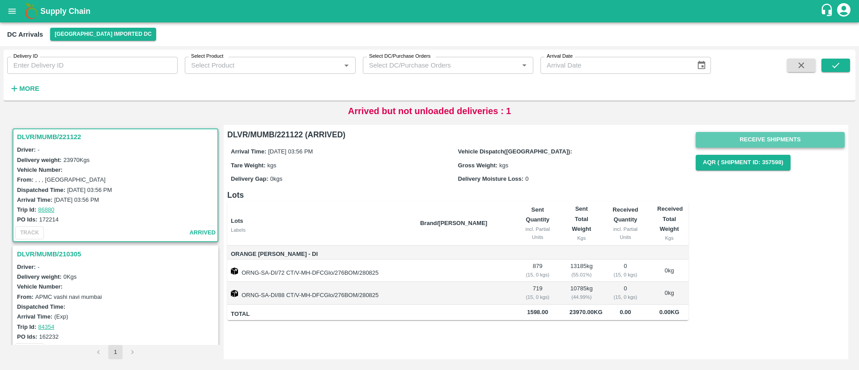
click at [796, 147] on button "Receive Shipments" at bounding box center [769, 140] width 149 height 16
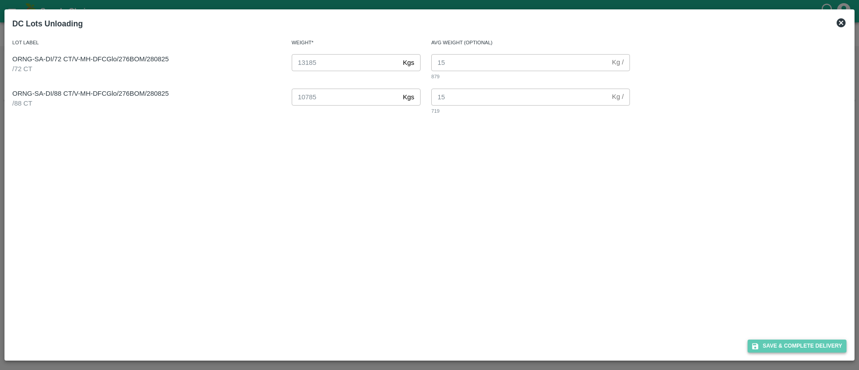
click at [792, 344] on button "Save & Complete Delivery" at bounding box center [796, 345] width 99 height 13
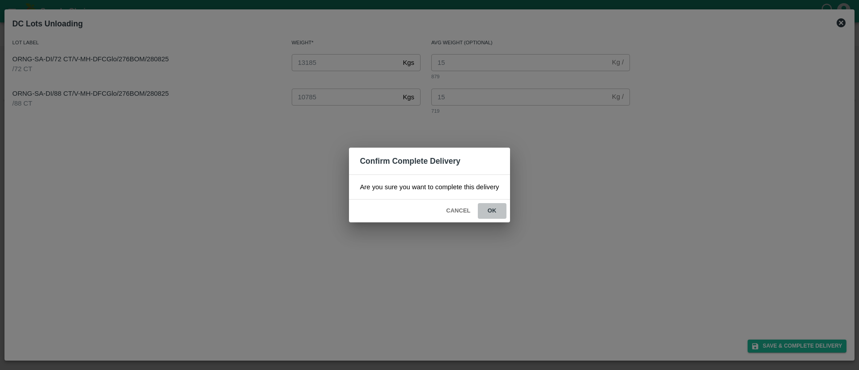
click at [495, 207] on button "ok" at bounding box center [492, 211] width 29 height 16
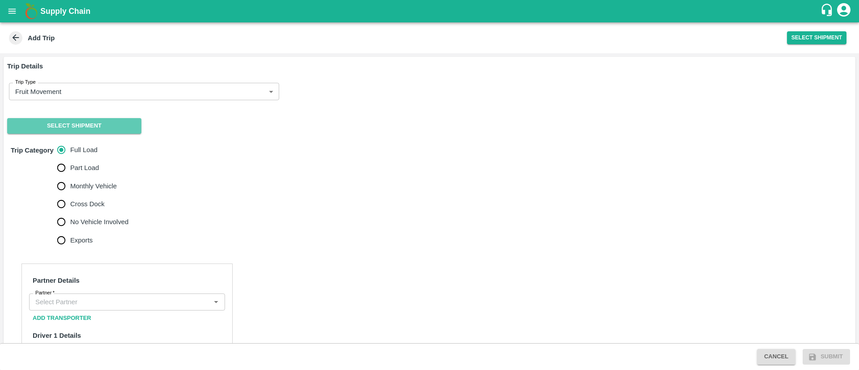
click at [85, 124] on button "Select Shipment" at bounding box center [74, 126] width 134 height 16
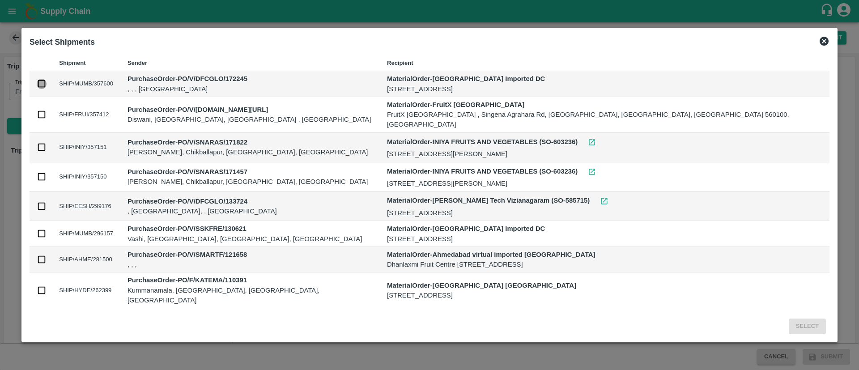
click at [47, 83] on input "checkbox" at bounding box center [42, 84] width 10 height 10
checkbox input "true"
click at [788, 326] on button "Select" at bounding box center [806, 326] width 37 height 16
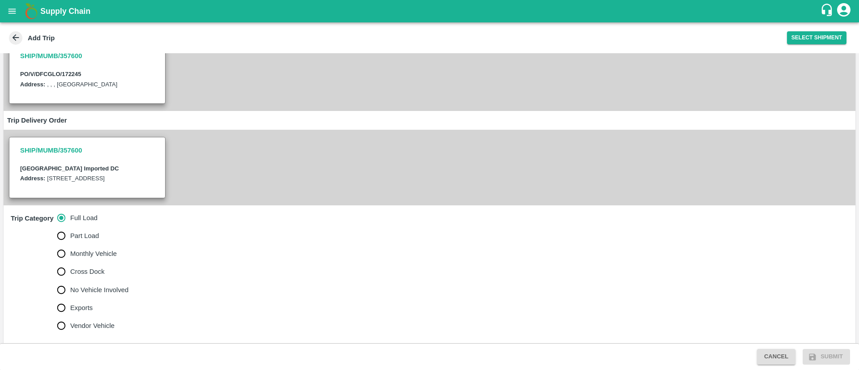
scroll to position [107, 0]
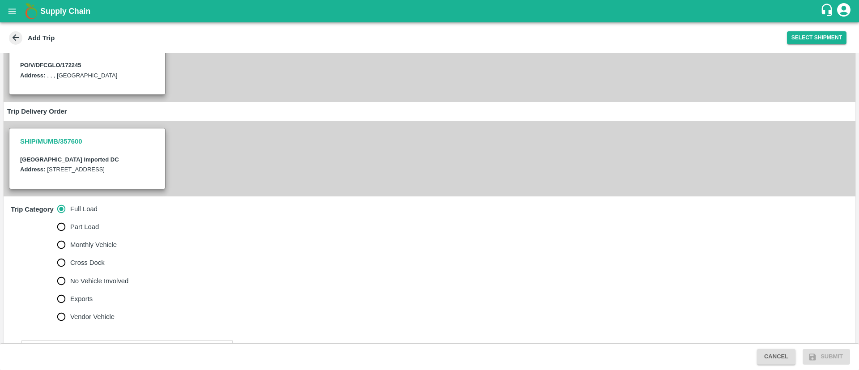
click at [100, 286] on span "No Vehicle Involved" at bounding box center [99, 281] width 58 height 10
click at [70, 290] on input "No Vehicle Involved" at bounding box center [61, 281] width 18 height 18
radio input "true"
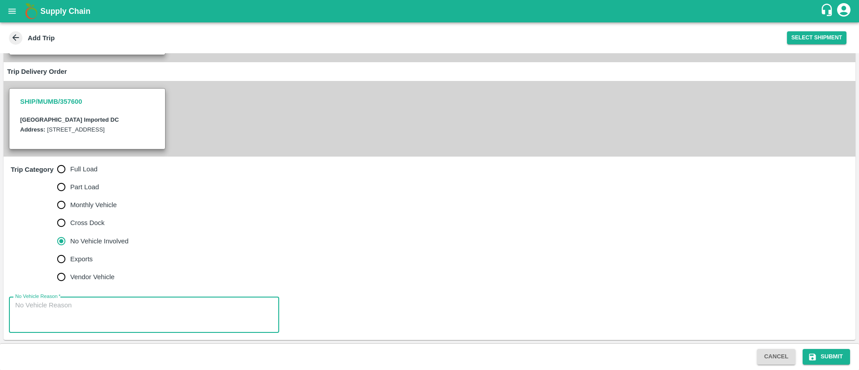
click at [154, 309] on textarea "No Vehicle Reason   *" at bounding box center [144, 315] width 258 height 28
type textarea "NA"
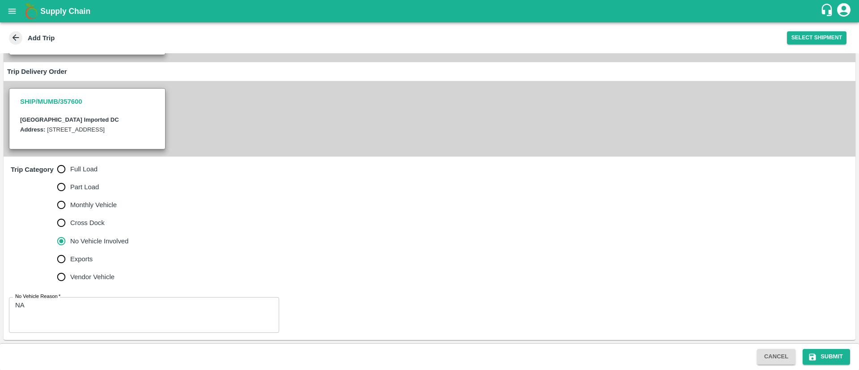
click at [395, 283] on div "Trip Category Full Load Part Load Monthly Vehicle Cross Dock No Vehicle Involve…" at bounding box center [429, 223] width 851 height 133
click at [830, 355] on button "Submit" at bounding box center [825, 357] width 47 height 16
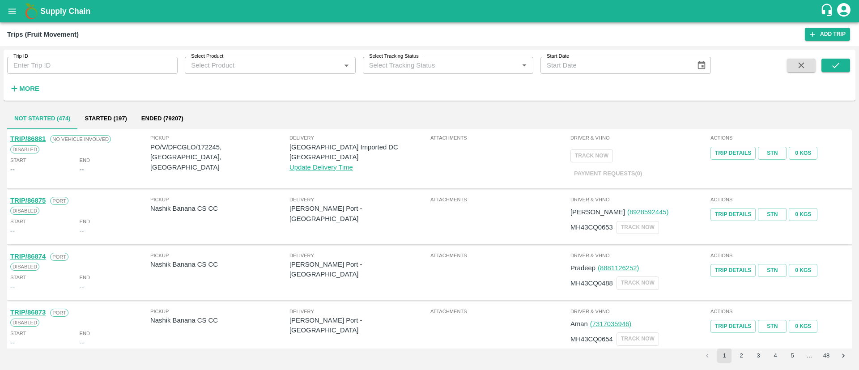
click at [205, 142] on p "PO/V/DFCGLO/172245, jahaj, Maharashtra" at bounding box center [219, 157] width 139 height 30
copy p "172245"
click at [10, 15] on icon "open drawer" at bounding box center [12, 11] width 10 height 10
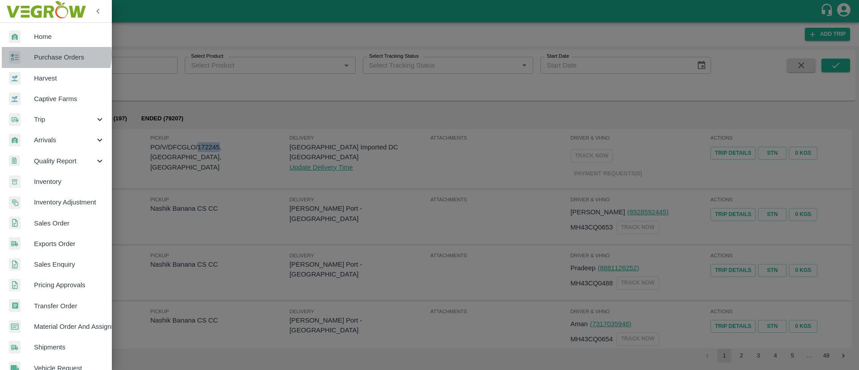
click at [50, 54] on span "Purchase Orders" at bounding box center [69, 57] width 71 height 10
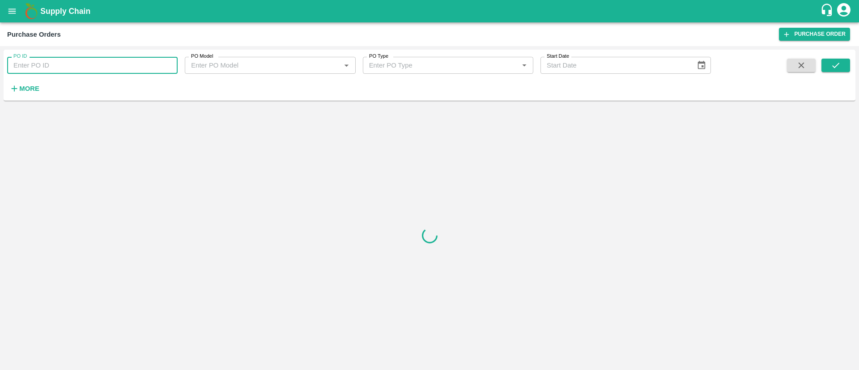
click at [78, 71] on input "PO ID" at bounding box center [92, 65] width 170 height 17
paste input "172245"
click at [841, 64] on button "submit" at bounding box center [835, 65] width 29 height 13
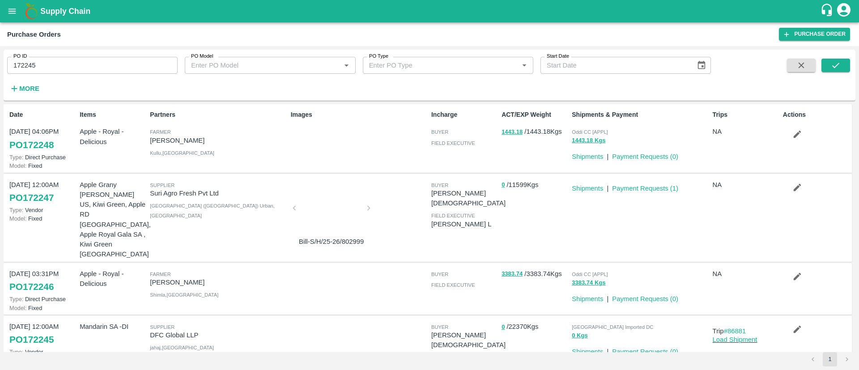
click at [89, 62] on input "172245" at bounding box center [92, 65] width 170 height 17
type input "172245"
click at [830, 64] on icon "submit" at bounding box center [835, 65] width 10 height 10
click at [841, 68] on button "submit" at bounding box center [835, 65] width 29 height 13
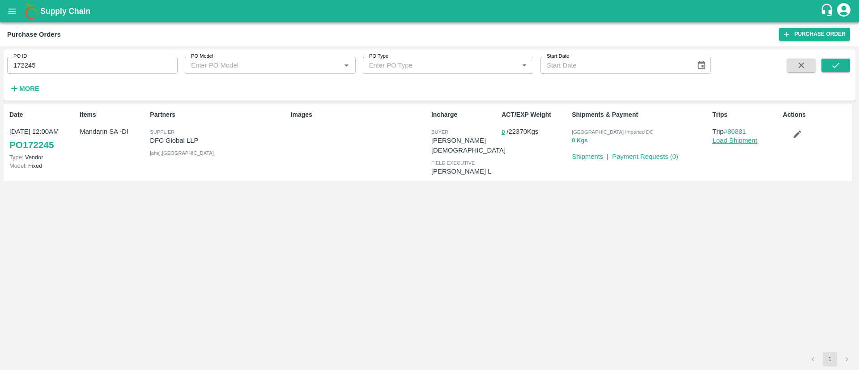
click at [739, 140] on link "Load Shipment" at bounding box center [734, 140] width 45 height 7
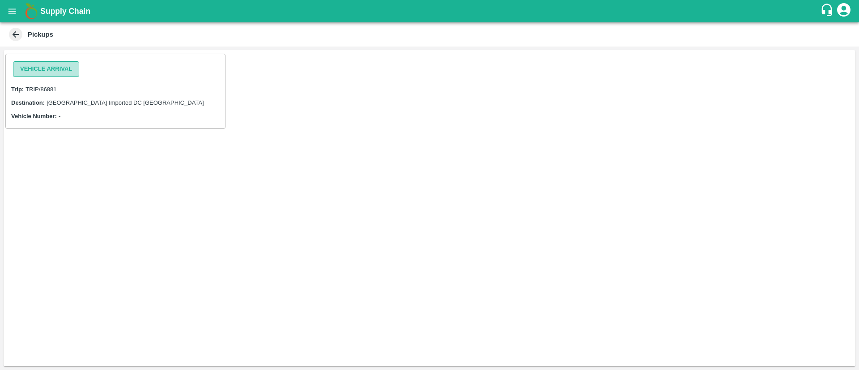
click at [50, 71] on button "Vehicle Arrival" at bounding box center [46, 69] width 66 height 16
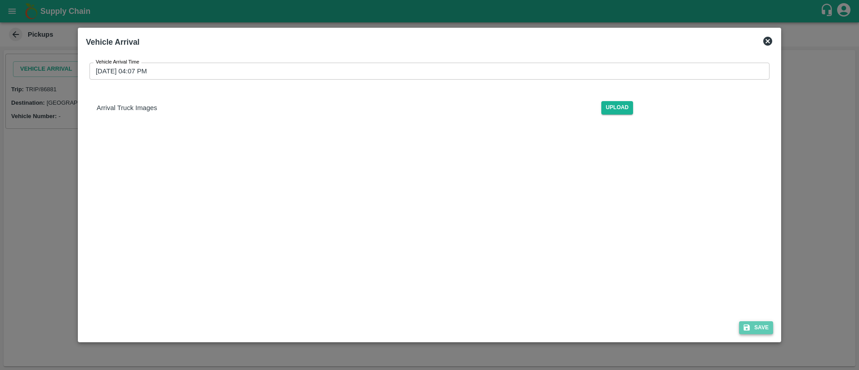
click at [766, 323] on button "Save" at bounding box center [756, 327] width 34 height 13
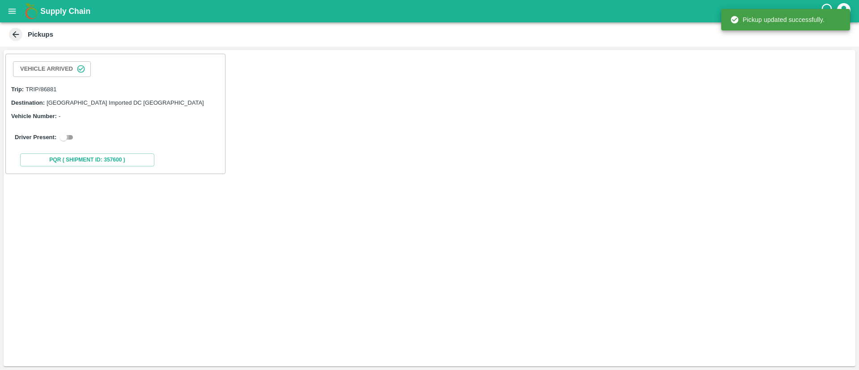
click at [71, 136] on input "checkbox" at bounding box center [63, 137] width 32 height 11
checkbox input "true"
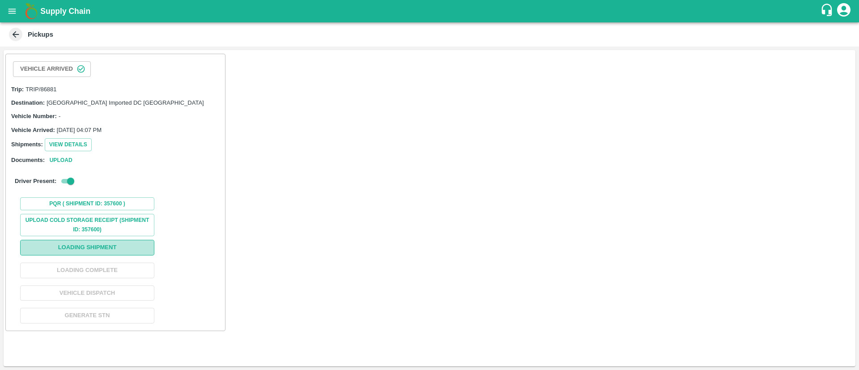
click at [106, 244] on button "Loading Shipment" at bounding box center [87, 248] width 134 height 16
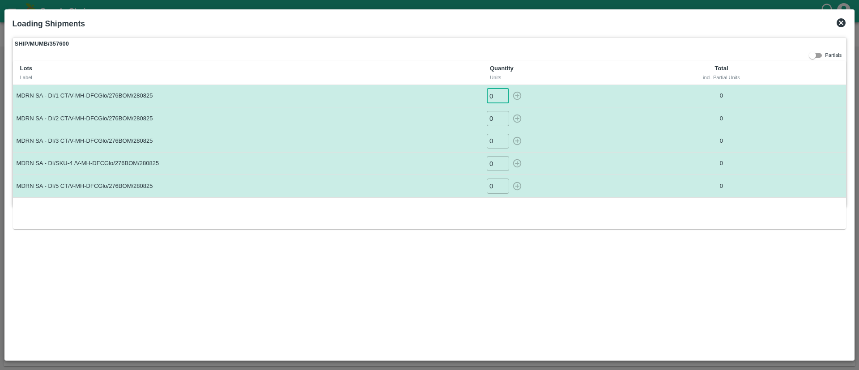
click at [489, 96] on input "0" at bounding box center [498, 96] width 22 height 15
click at [519, 96] on icon "button" at bounding box center [517, 96] width 8 height 8
type input "0"
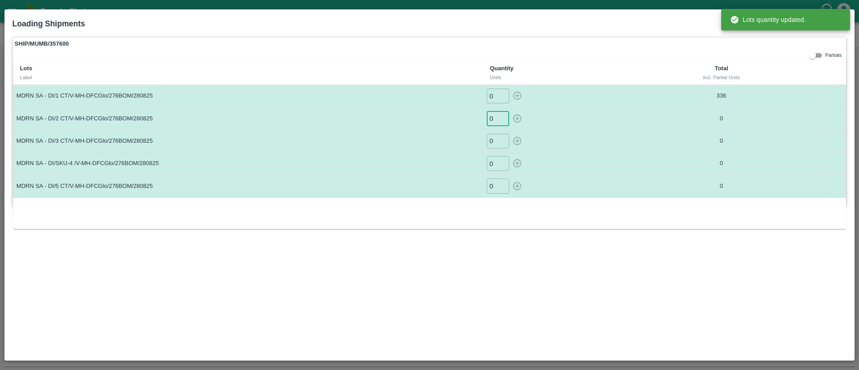
click at [492, 119] on input "0" at bounding box center [498, 118] width 22 height 15
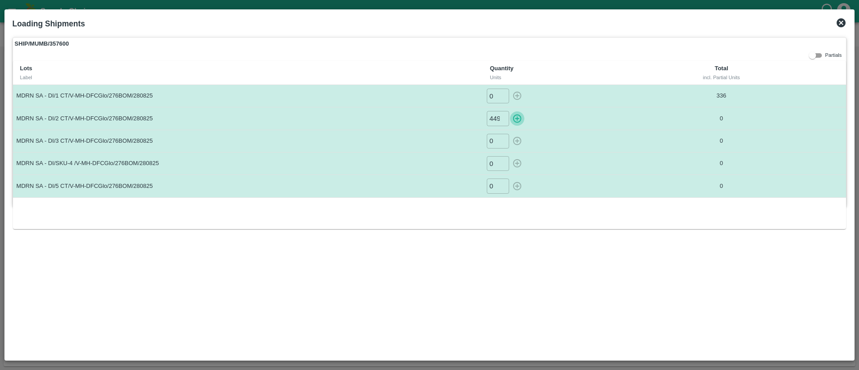
click at [519, 119] on icon "button" at bounding box center [517, 119] width 10 height 10
type input "0"
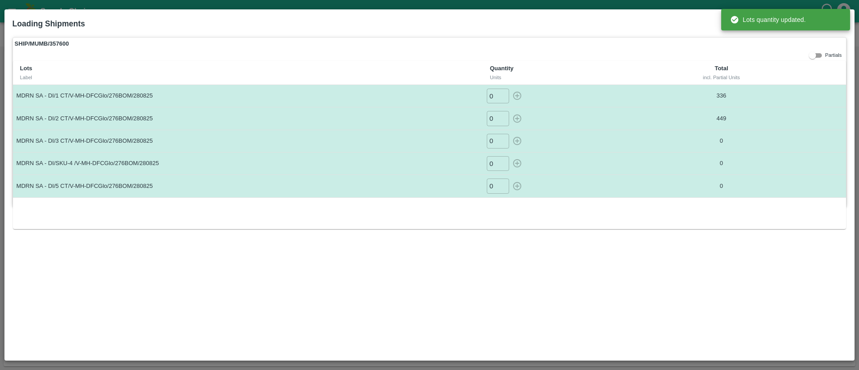
click at [495, 139] on input "0" at bounding box center [498, 141] width 22 height 15
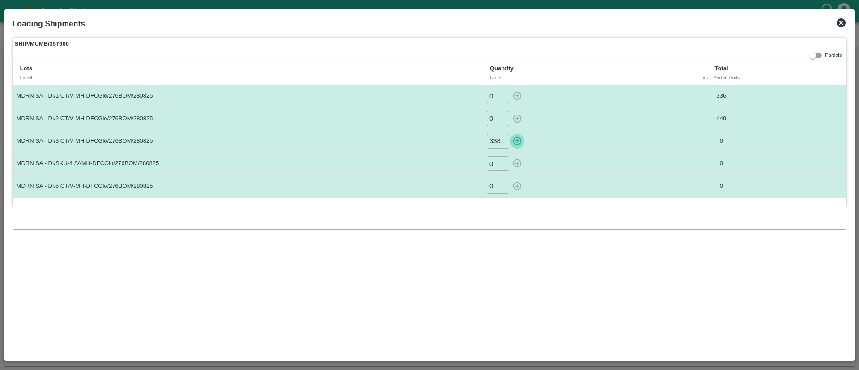
click at [518, 140] on icon "button" at bounding box center [517, 141] width 10 height 10
type input "0"
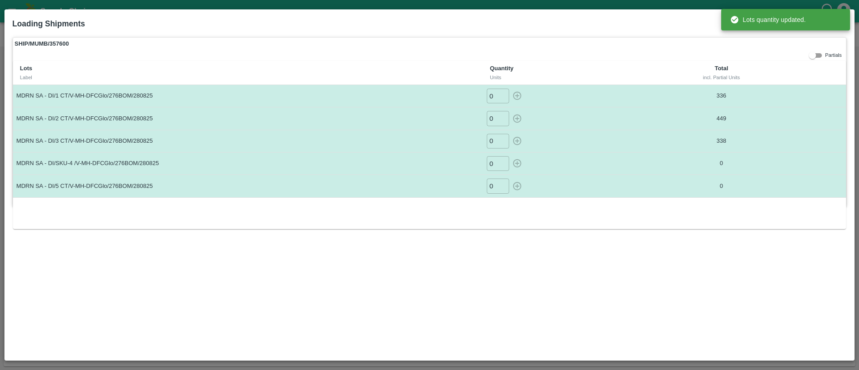
click at [496, 163] on input "0" at bounding box center [498, 163] width 22 height 15
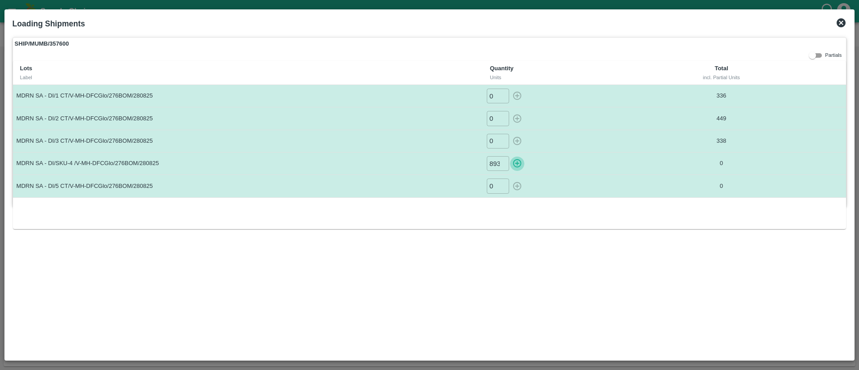
click at [516, 163] on icon "button" at bounding box center [517, 163] width 10 height 10
type input "0"
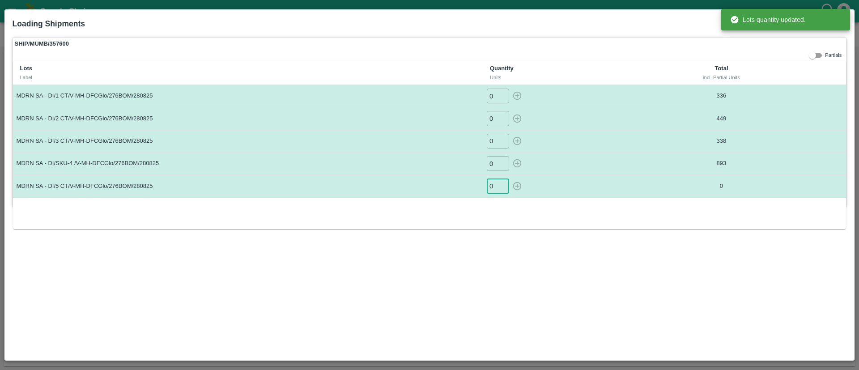
click at [495, 185] on input "0" at bounding box center [498, 185] width 22 height 15
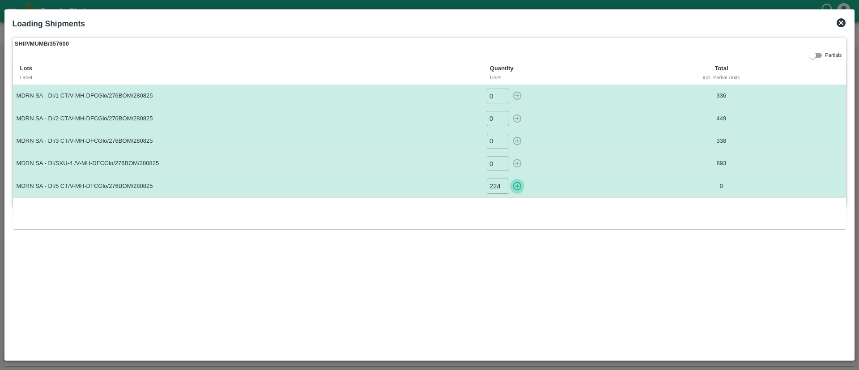
click at [520, 184] on icon "button" at bounding box center [517, 186] width 10 height 10
type input "0"
click at [838, 23] on icon at bounding box center [840, 22] width 9 height 9
